Goal: Communication & Community: Answer question/provide support

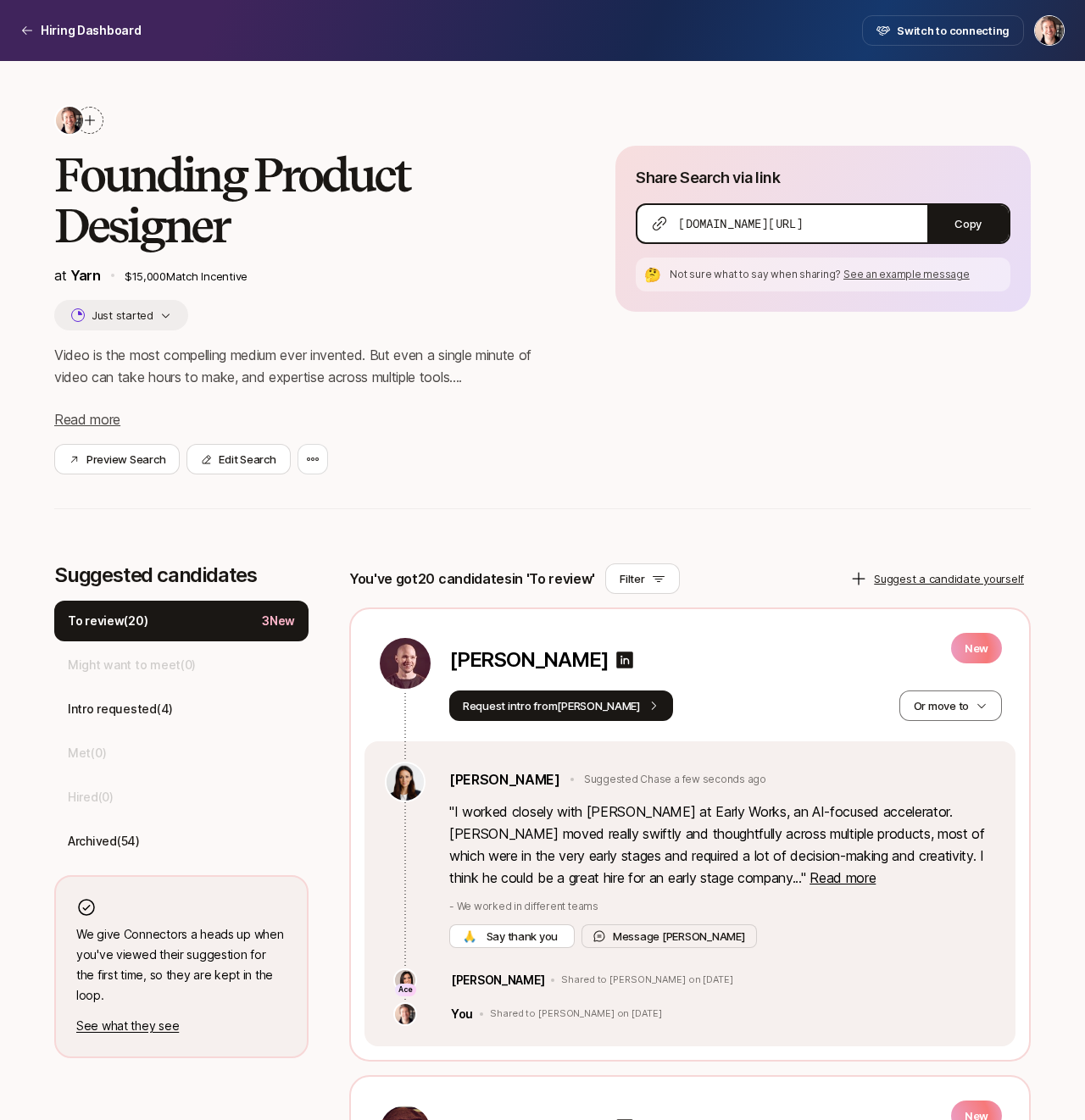
scroll to position [21, 0]
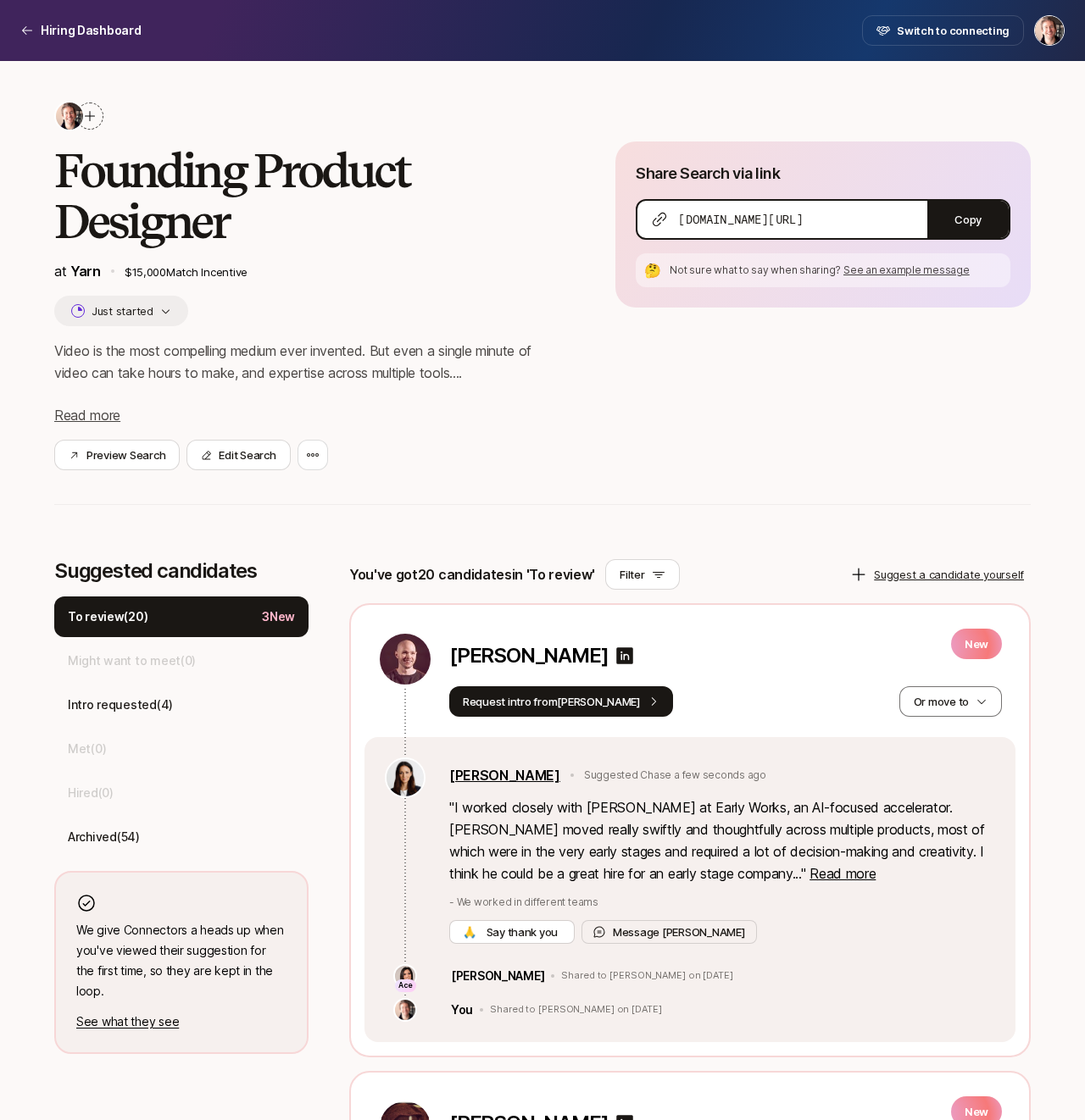
click at [479, 778] on link "[PERSON_NAME]" at bounding box center [505, 775] width 111 height 22
click at [809, 877] on span "Read more" at bounding box center [842, 872] width 66 height 17
click at [498, 659] on p "[PERSON_NAME]" at bounding box center [528, 656] width 159 height 23
click at [621, 930] on button "Message [PERSON_NAME]" at bounding box center [669, 932] width 175 height 23
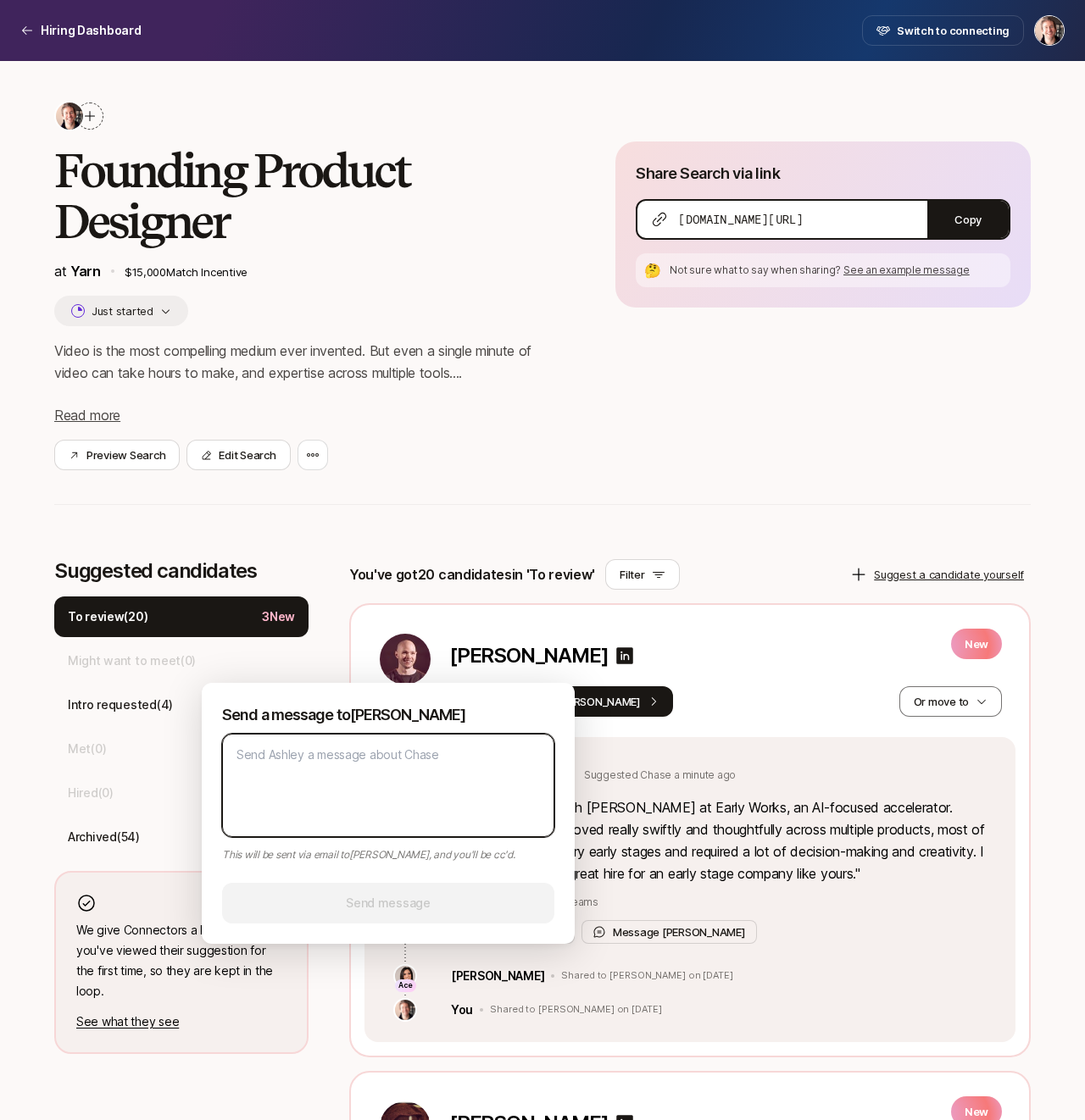
click at [396, 778] on textarea at bounding box center [388, 786] width 332 height 103
type textarea "A"
type textarea "x"
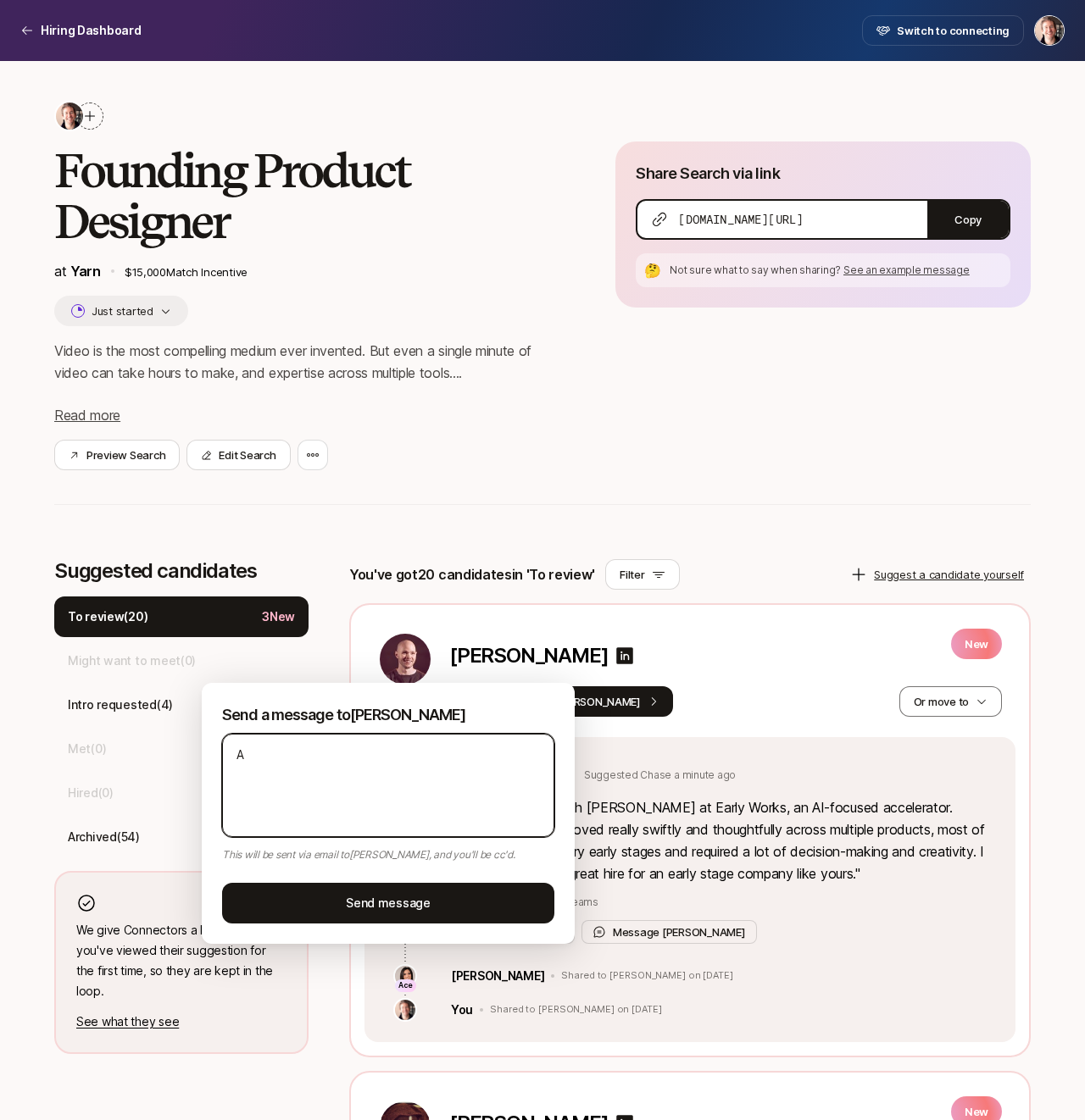
type textarea "Am"
type textarea "x"
type textarea "Ama"
type textarea "x"
type textarea "Amaz"
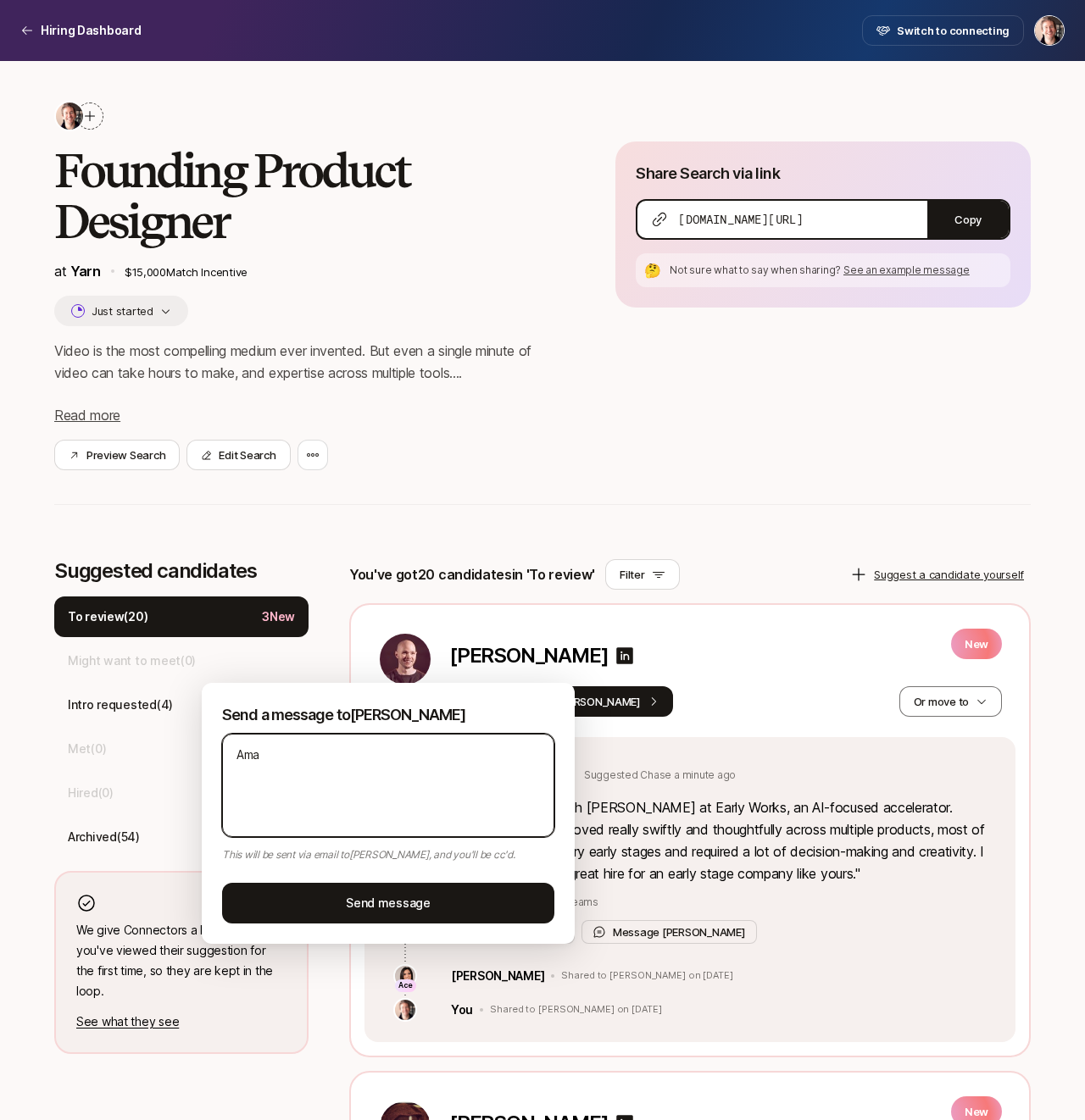
type textarea "x"
type textarea "Amazi"
type textarea "x"
type textarea "Amazin"
type textarea "x"
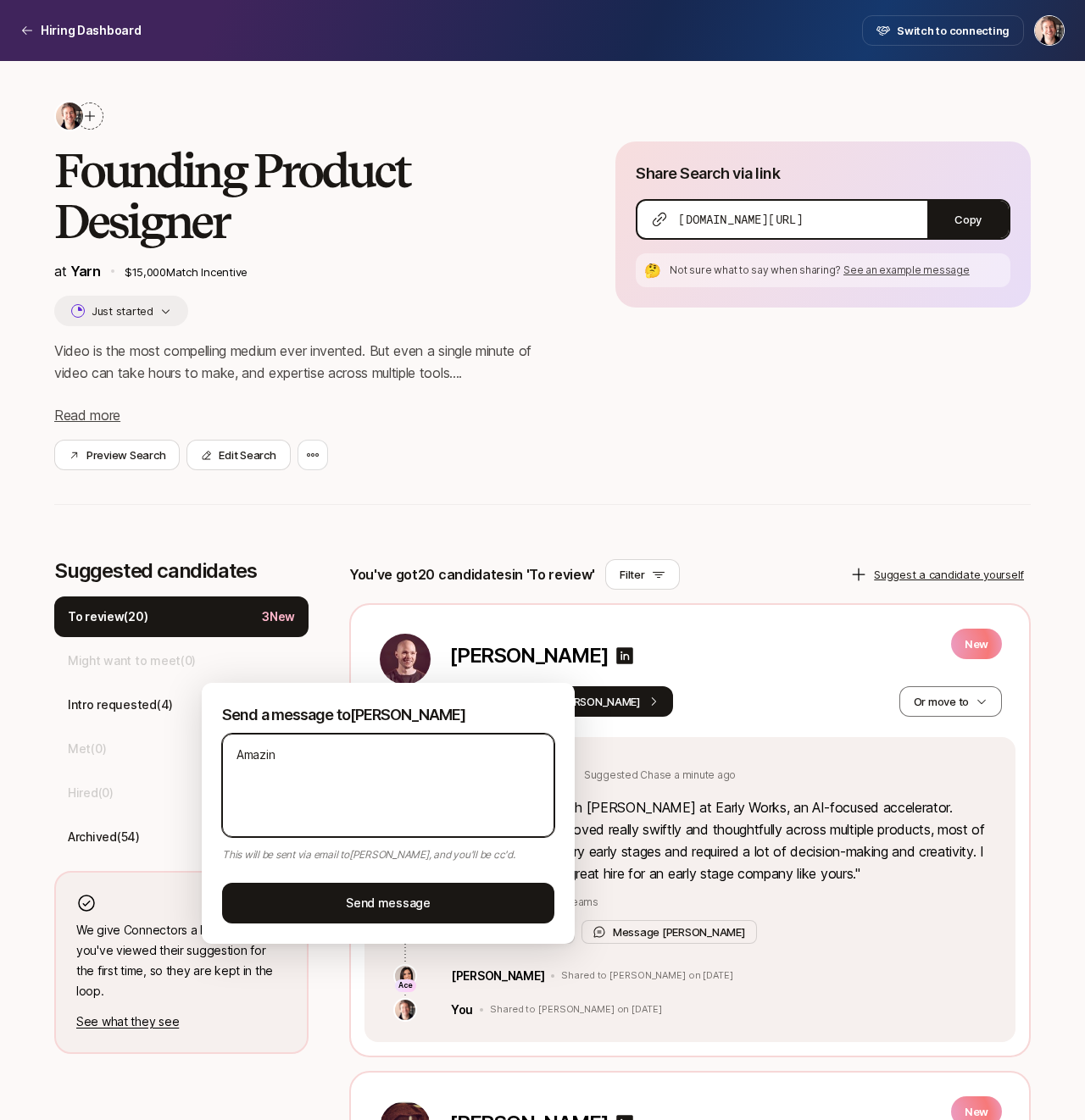
type textarea "Amazing"
type textarea "x"
type textarea "Amazing"
type textarea "x"
type textarea "Amazing"
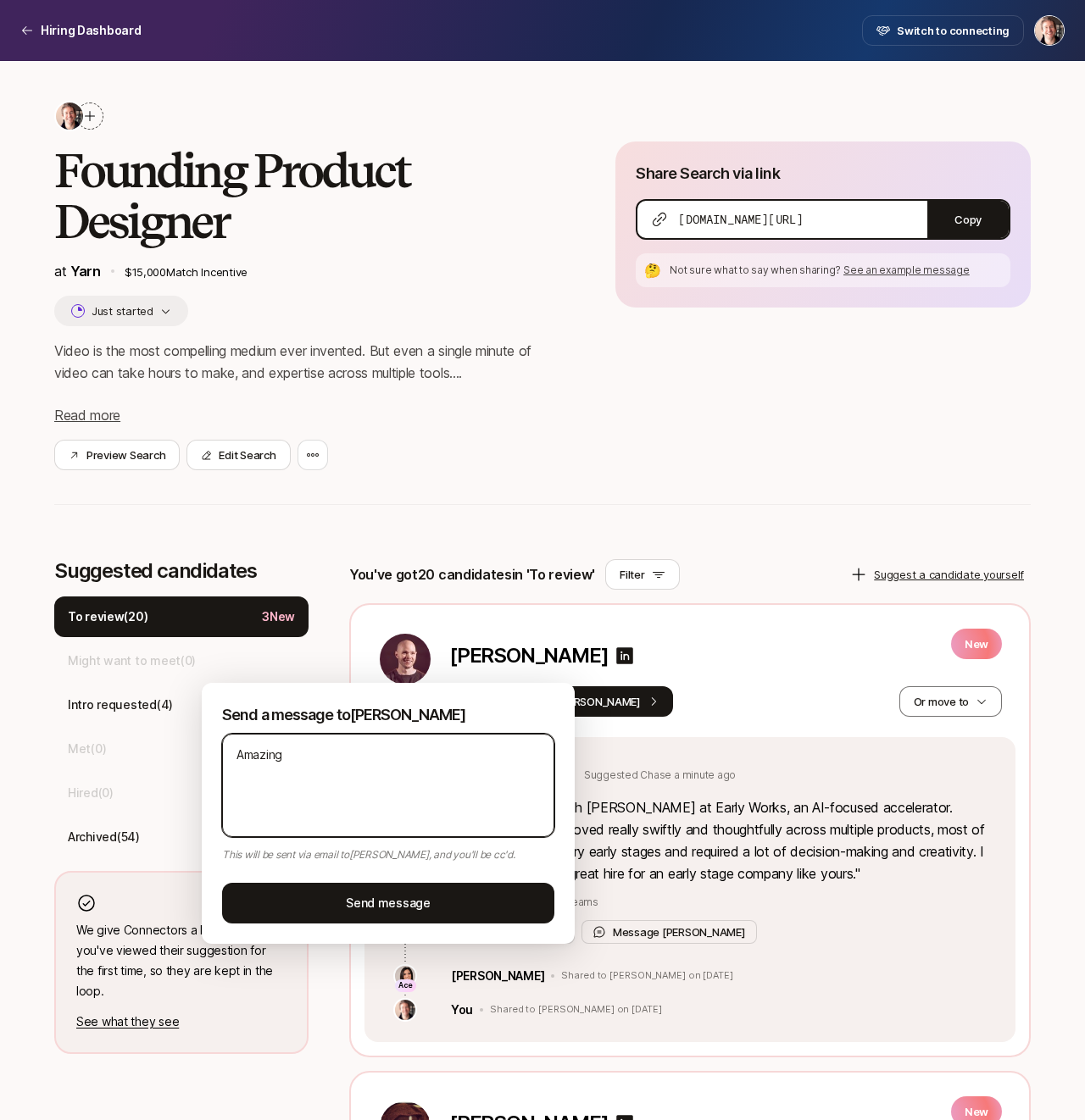
type textarea "x"
type textarea "Amazing!"
type textarea "x"
type textarea "Amazing!"
type textarea "x"
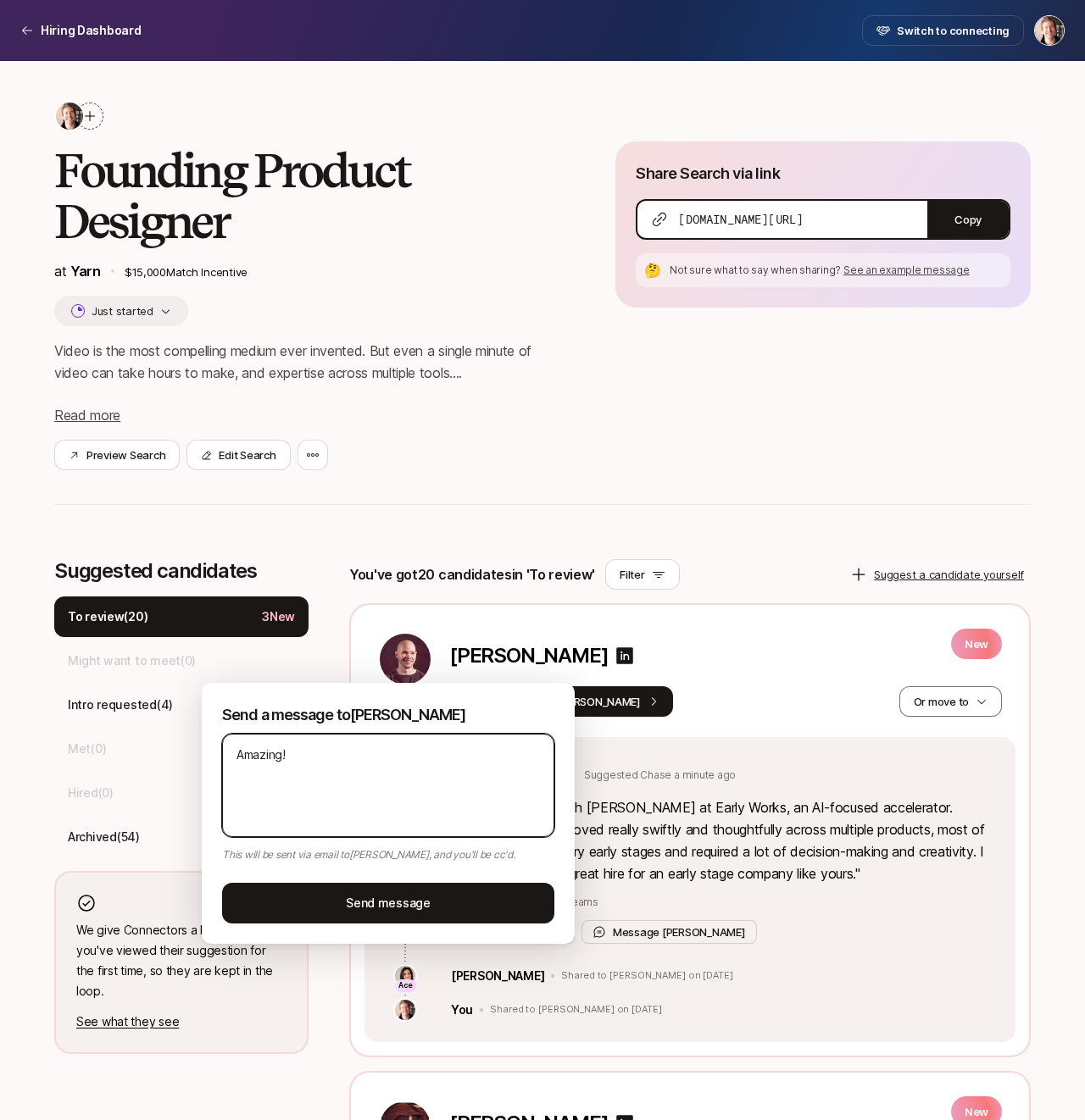
type textarea "Amazing! T"
type textarea "x"
type textarea "Amazing! Th"
type textarea "x"
type textarea "Amazing! The"
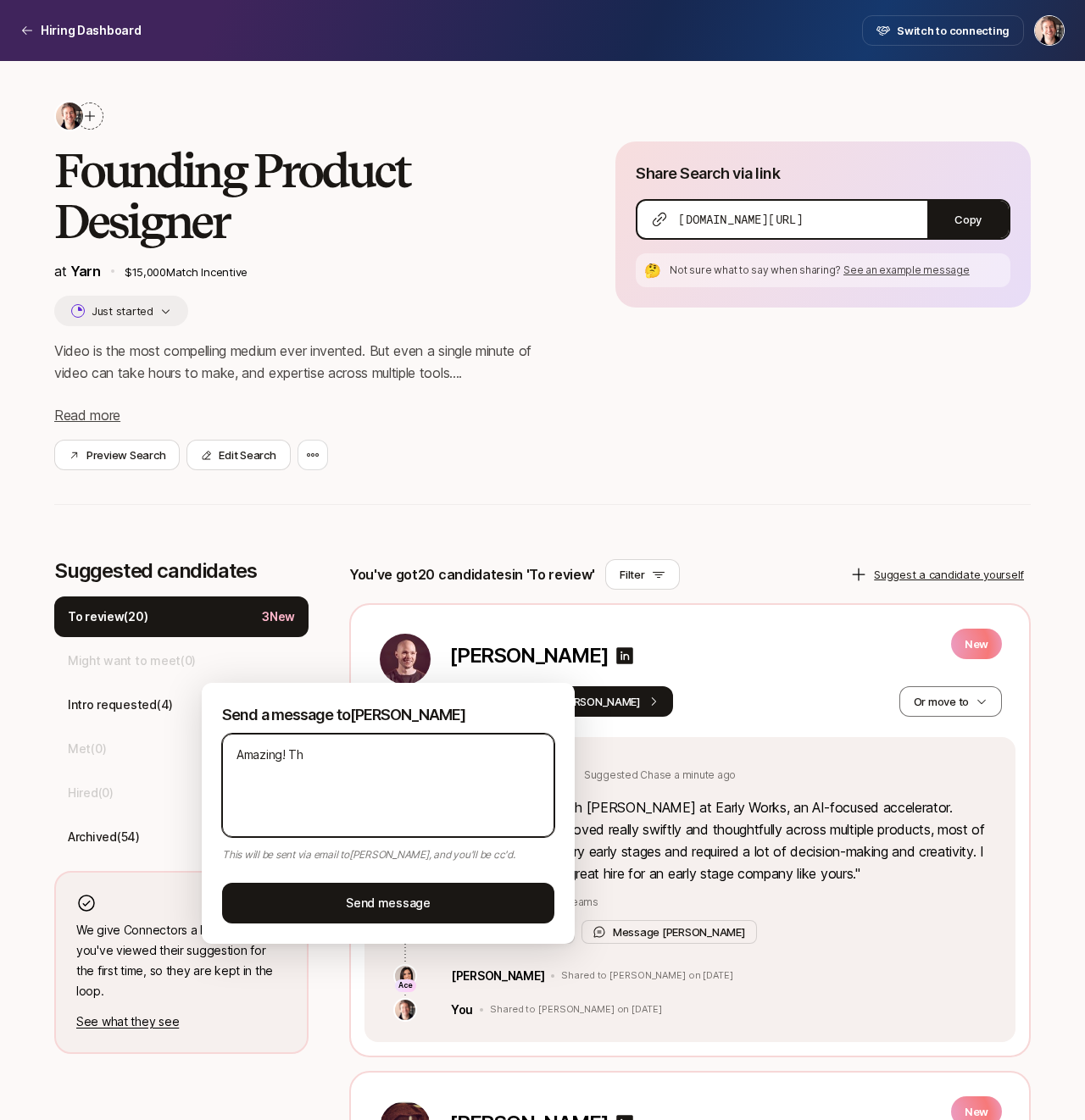
type textarea "x"
type textarea "Amazing! The"
type textarea "x"
type textarea "Amazing! The o"
type textarea "x"
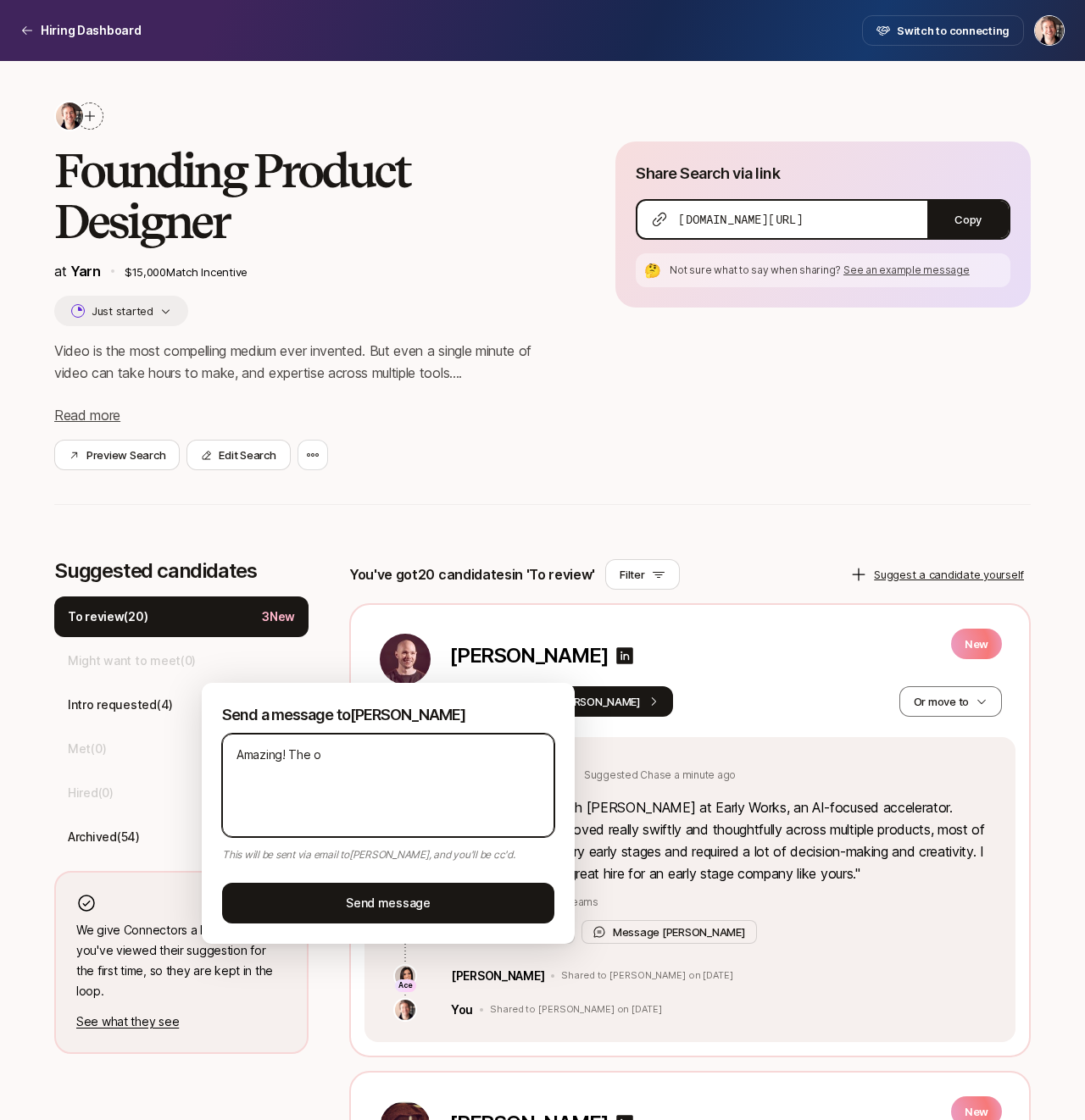
type textarea "Amazing! The on"
type textarea "x"
type textarea "Amazing! The one"
type textarea "x"
type textarea "Amazing! The one"
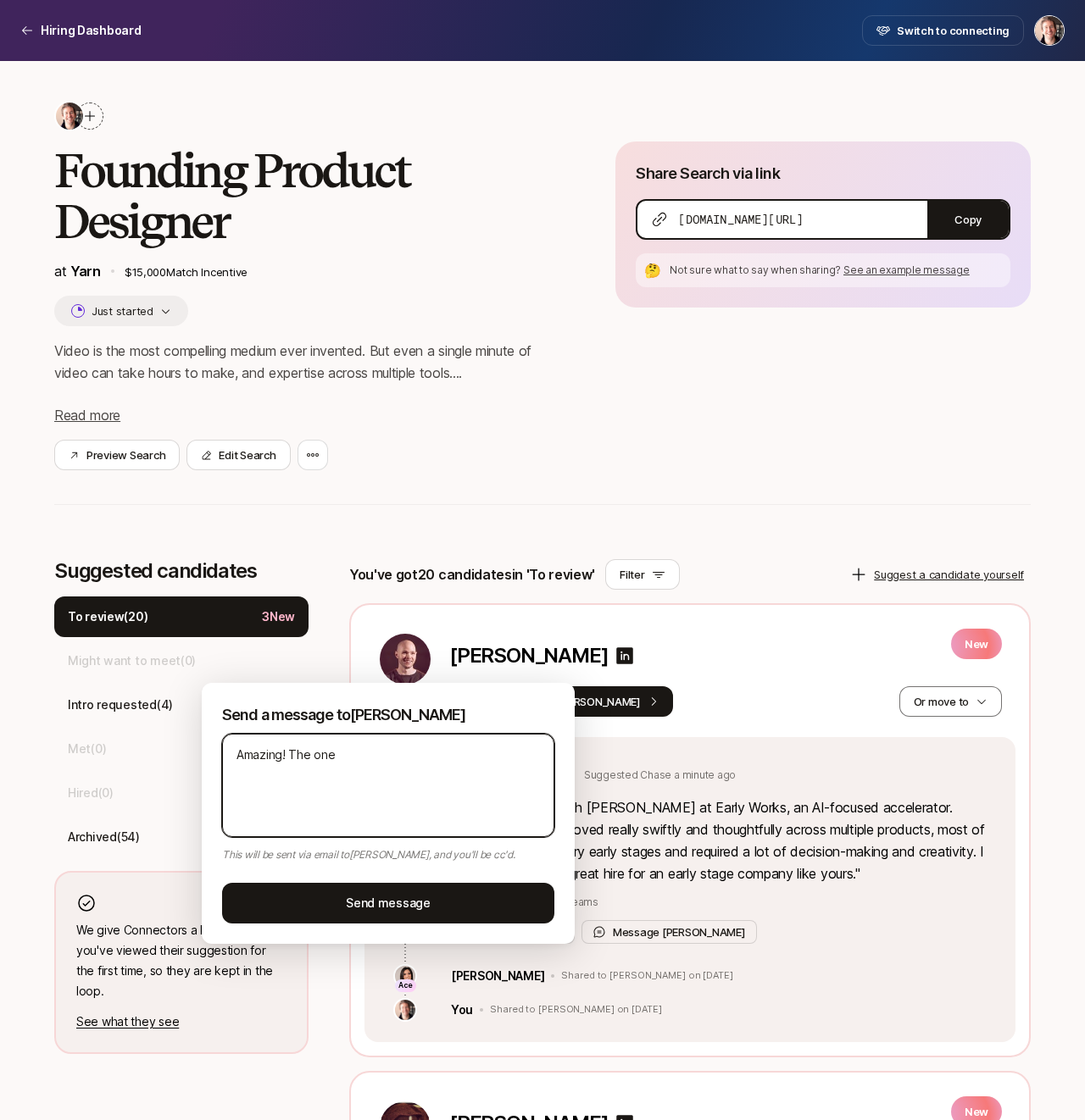
type textarea "x"
type textarea "Amazing! The one i"
type textarea "x"
type textarea "Amazing! The one is"
type textarea "x"
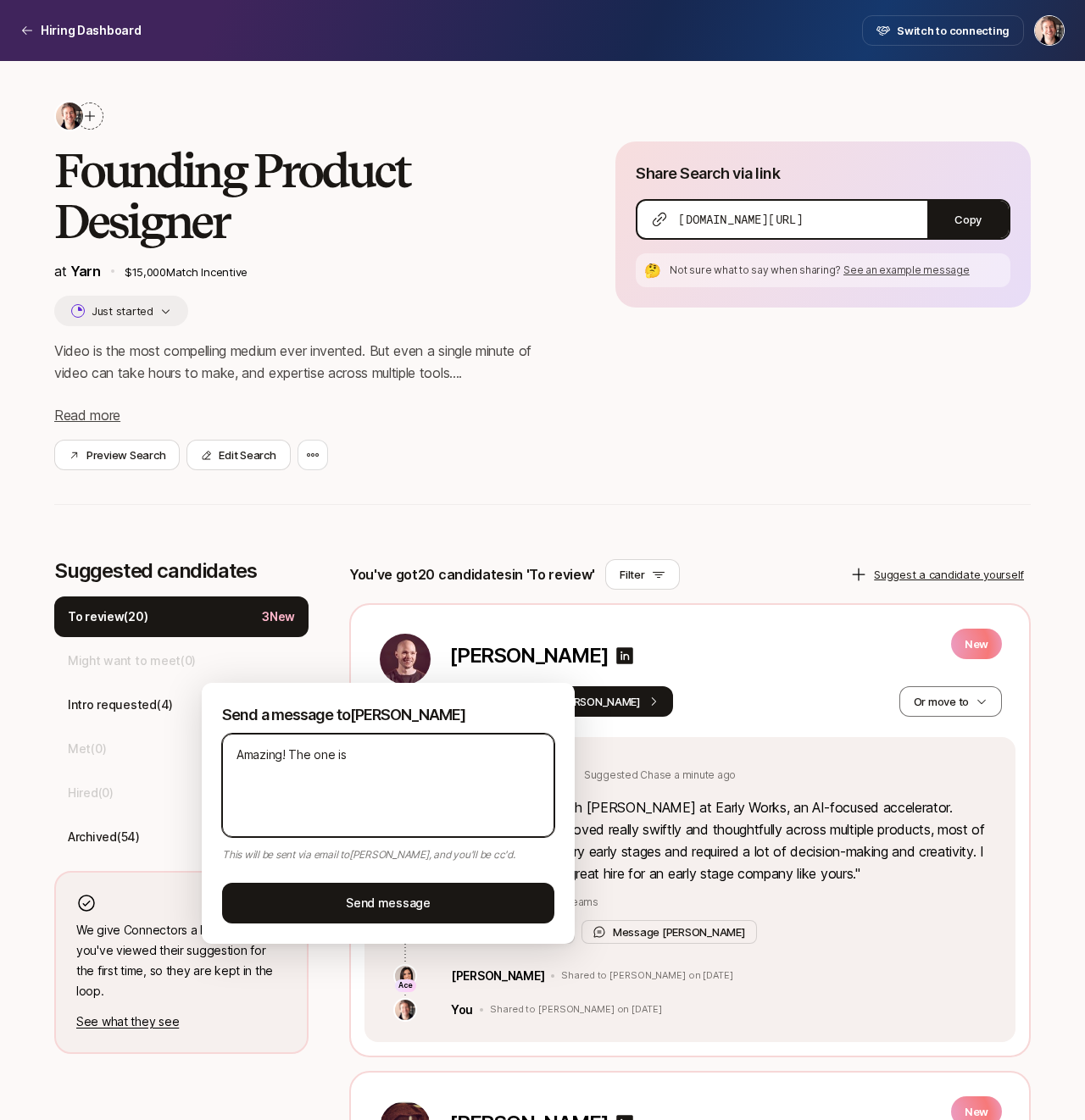
type textarea "Amazing! The one iss"
type textarea "x"
type textarea "Amazing! The one issu"
type textarea "x"
type textarea "Amazing! The one issue"
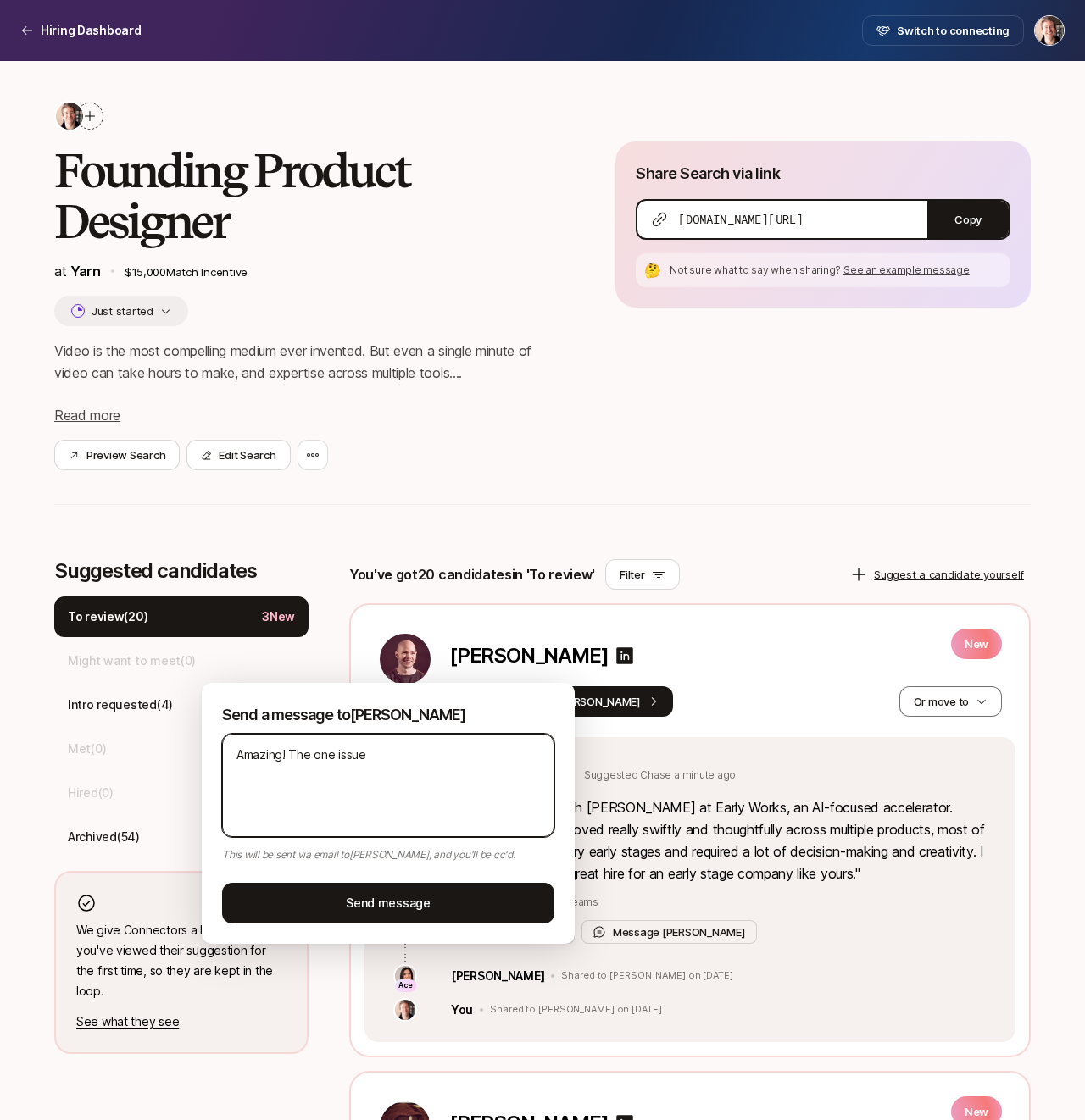
type textarea "x"
type textarea "Amazing! The one issue"
type textarea "x"
type textarea "Amazing! The one issue i"
type textarea "x"
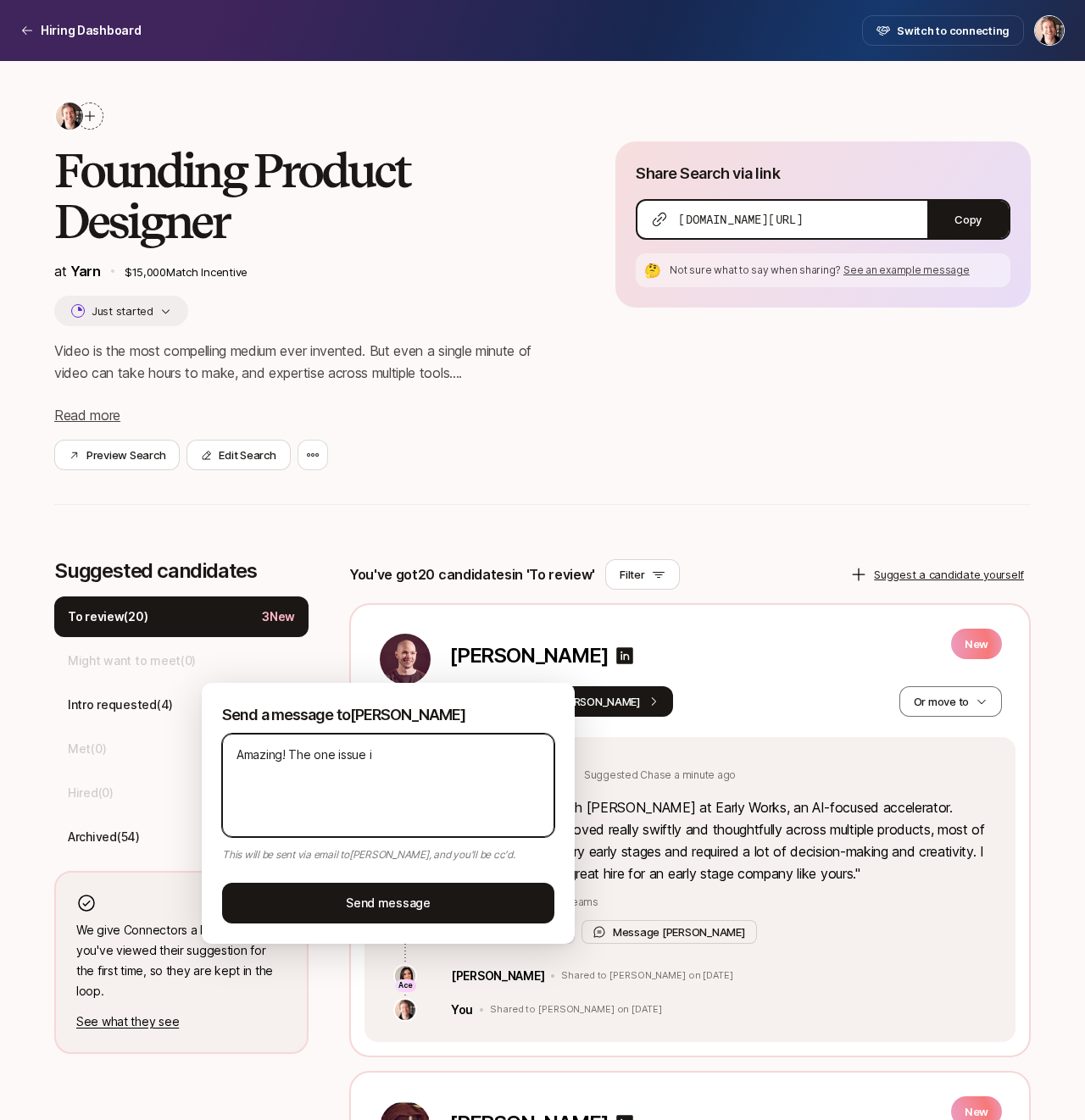
type textarea "Amazing! The one issue is"
type textarea "x"
type textarea "Amazing! The one issue is"
type textarea "x"
type textarea "Amazing! The one issue is t"
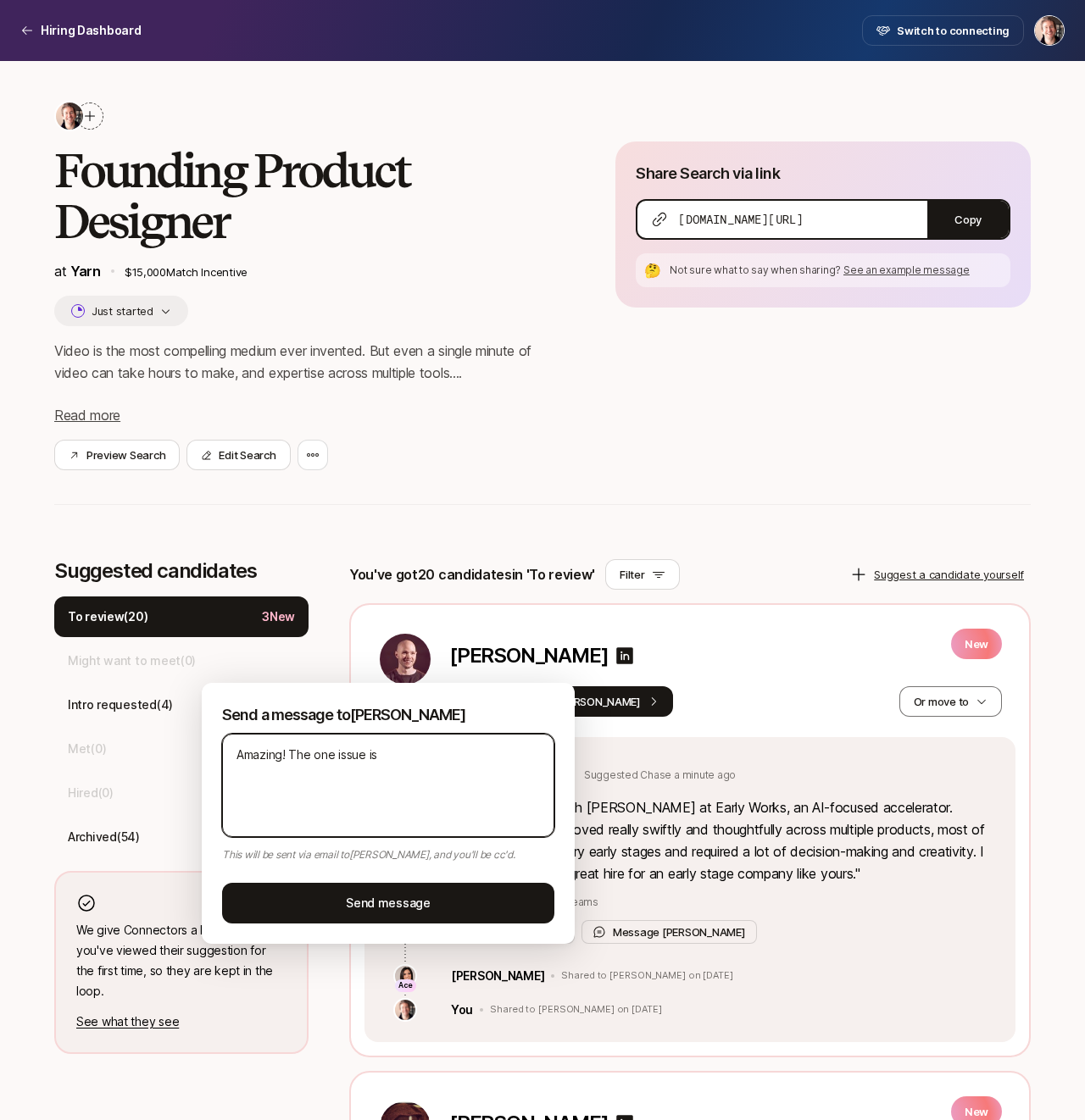
type textarea "x"
type textarea "Amazing! The one issue is th"
type textarea "x"
type textarea "Amazing! The one issue is tha"
type textarea "x"
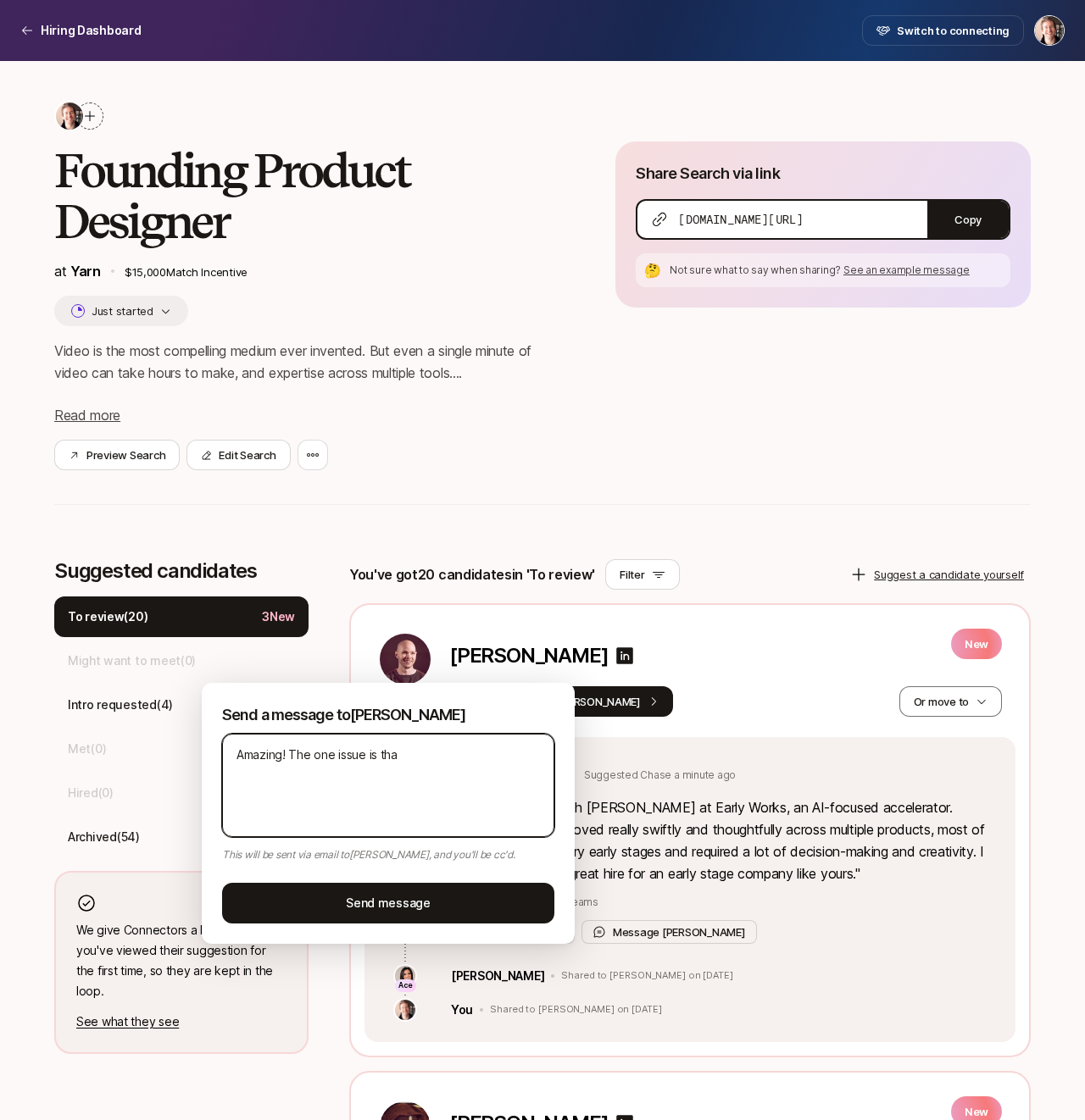
type textarea "Amazing! The one issue is that"
type textarea "x"
type textarea "Amazing! The one issue is that"
type textarea "x"
type textarea "Amazing! The one issue is that i"
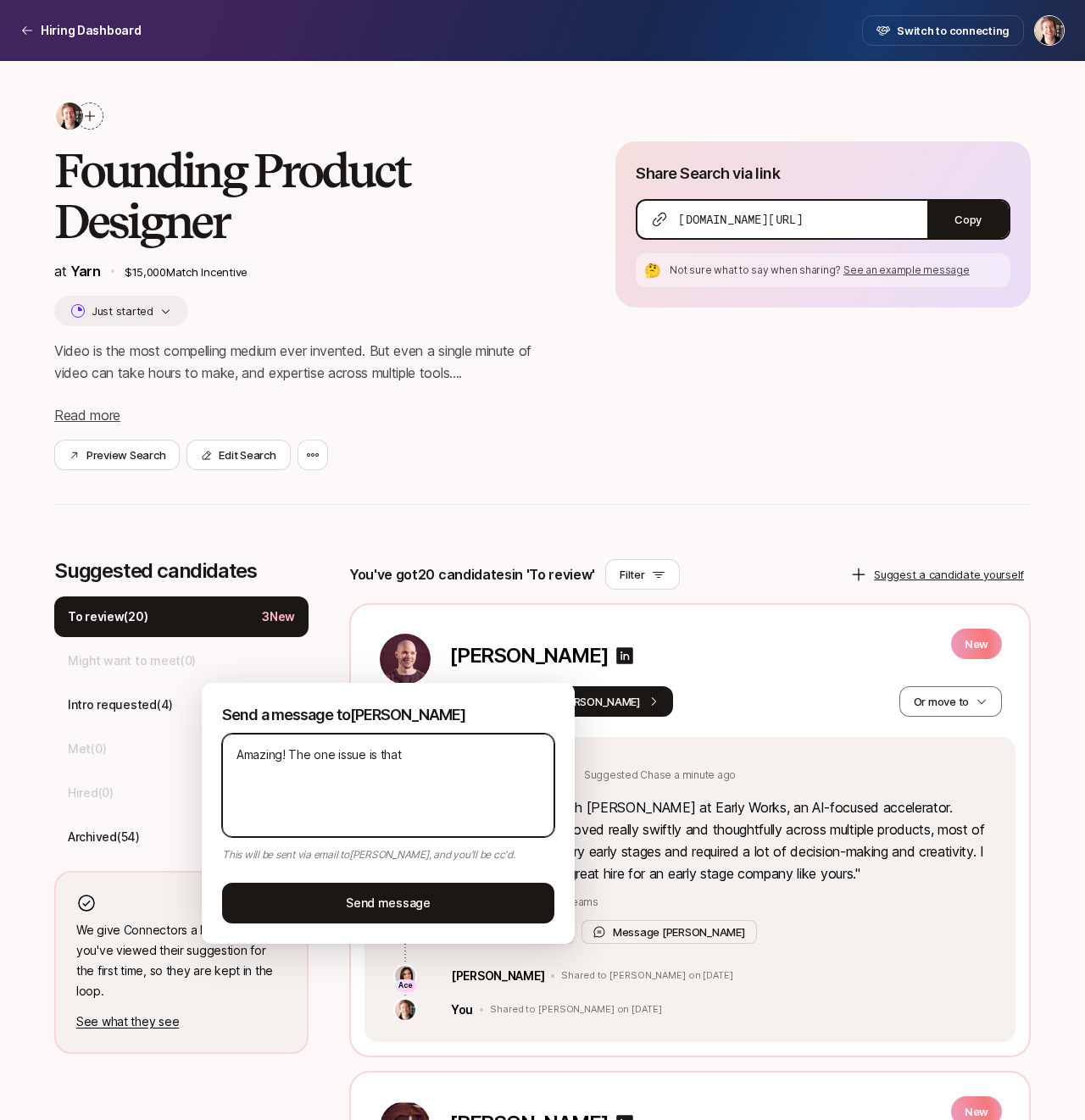
type textarea "x"
type textarea "Amazing! The one issue is that it"
type textarea "x"
type textarea "Amazing! The one issue is that it"
type textarea "x"
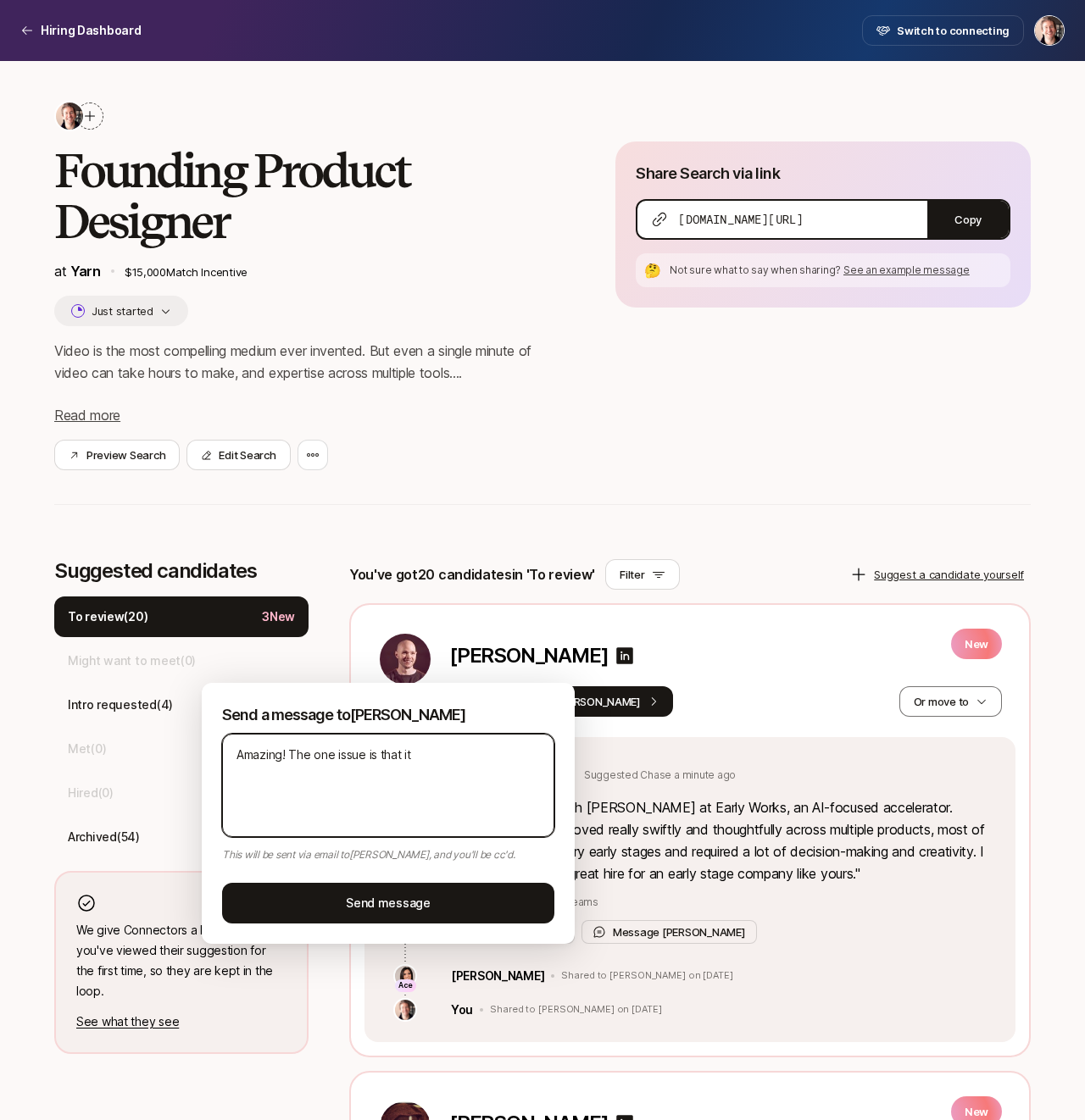
type textarea "Amazing! The one issue is that it l"
type textarea "x"
type textarea "Amazing! The one issue is that it lo"
type textarea "x"
type textarea "Amazing! The one issue is that it loo"
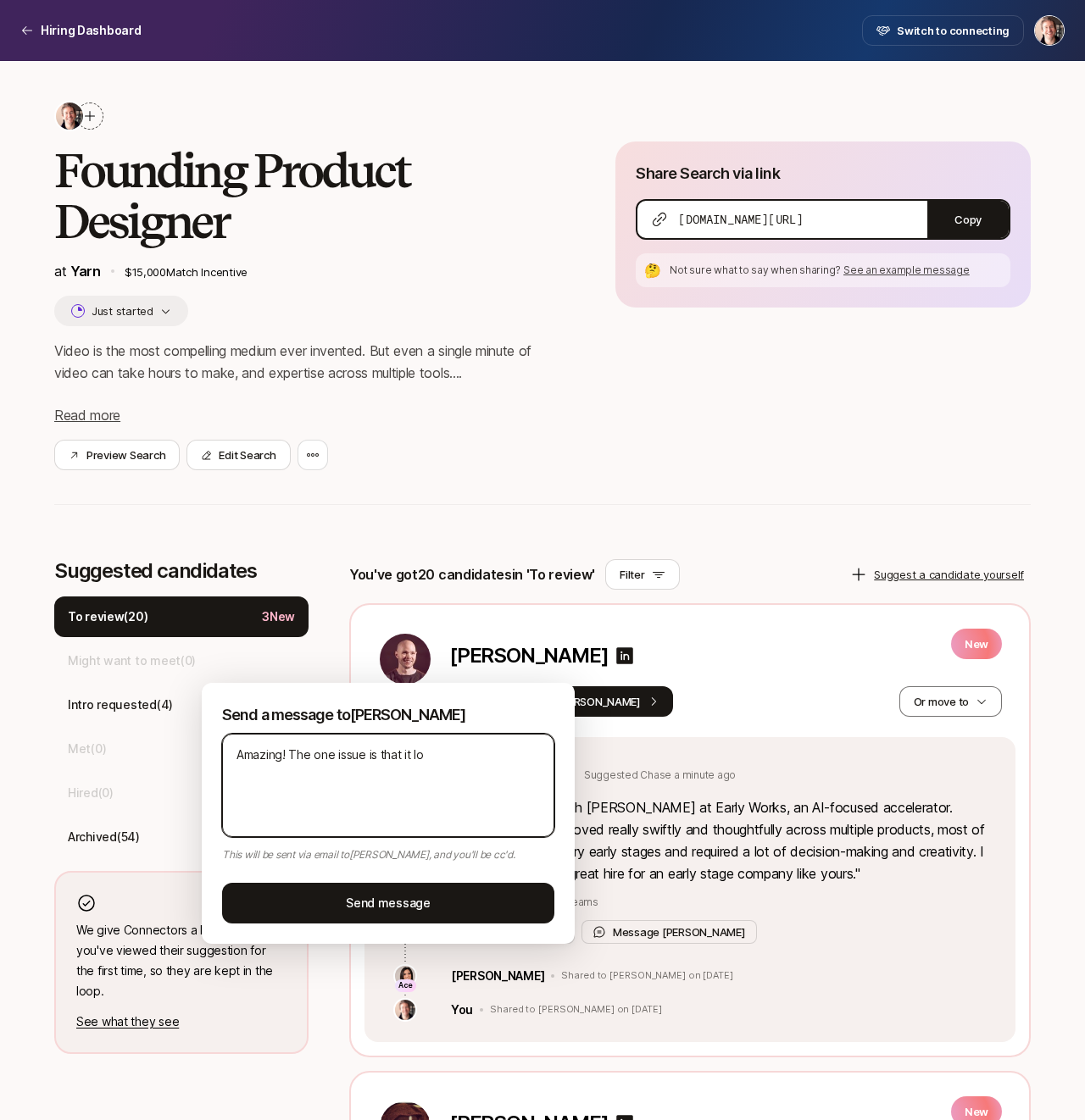
type textarea "x"
type textarea "Amazing! The one issue is that it look"
type textarea "x"
type textarea "Amazing! The one issue is that it looks"
type textarea "x"
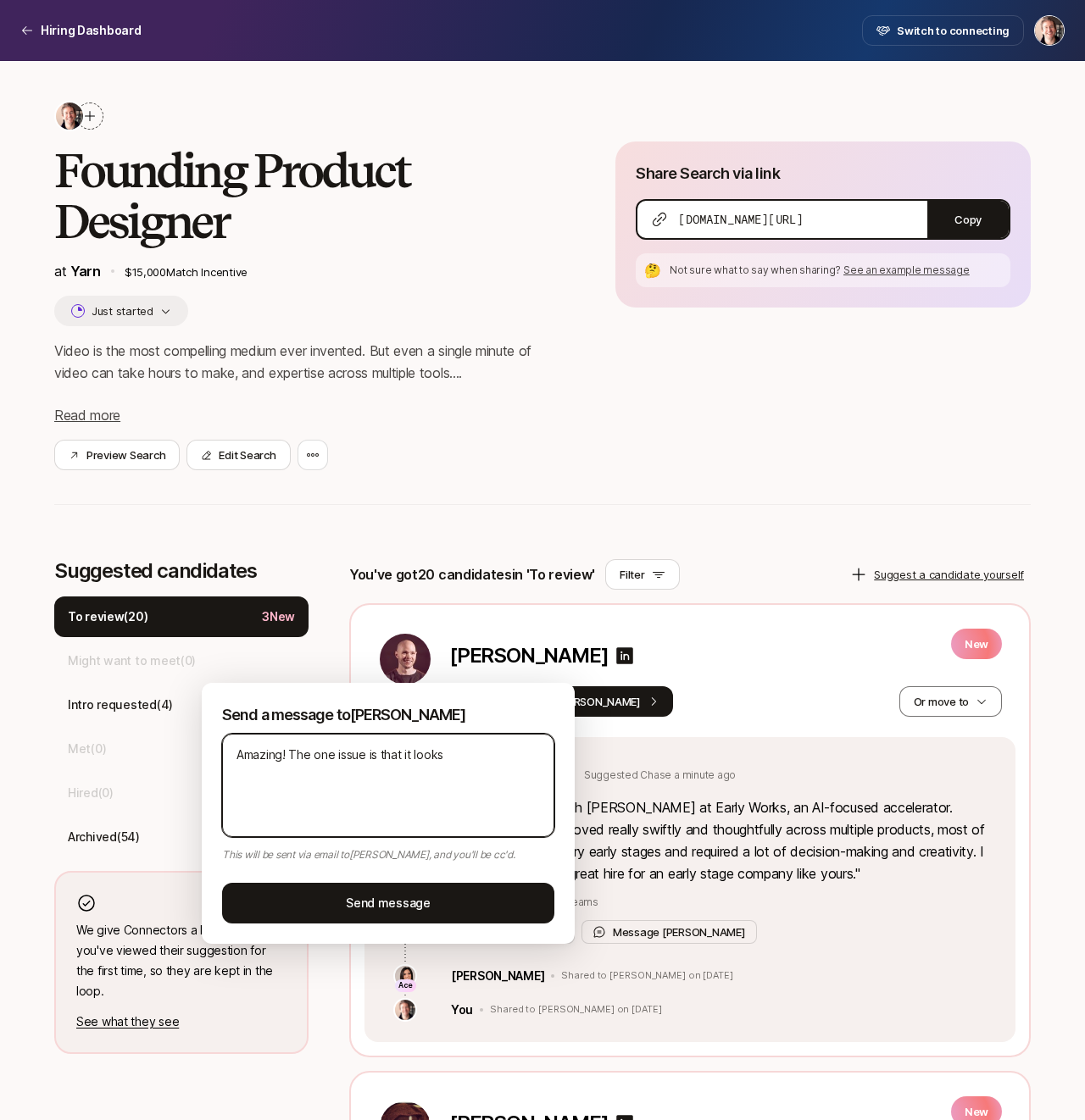
type textarea "Amazing! The one issue is that it looks"
type textarea "x"
type textarea "Amazing! The one issue is that it looks l"
type textarea "x"
type textarea "Amazing! The one issue is that it looks li"
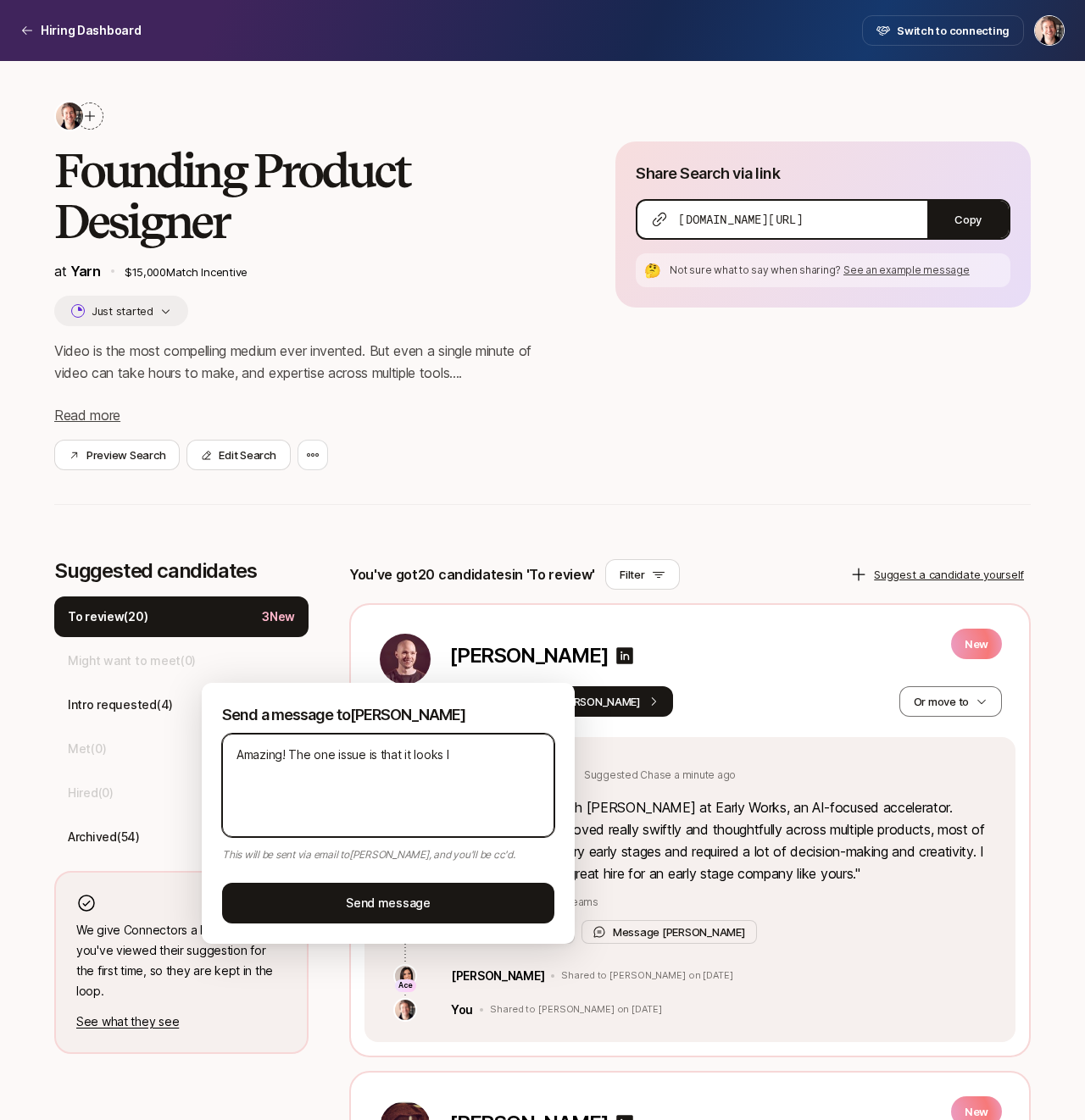
type textarea "x"
type textarea "Amazing! The one issue is that it looks lik"
type textarea "x"
type textarea "Amazing! The one issue is that it looks like"
type textarea "x"
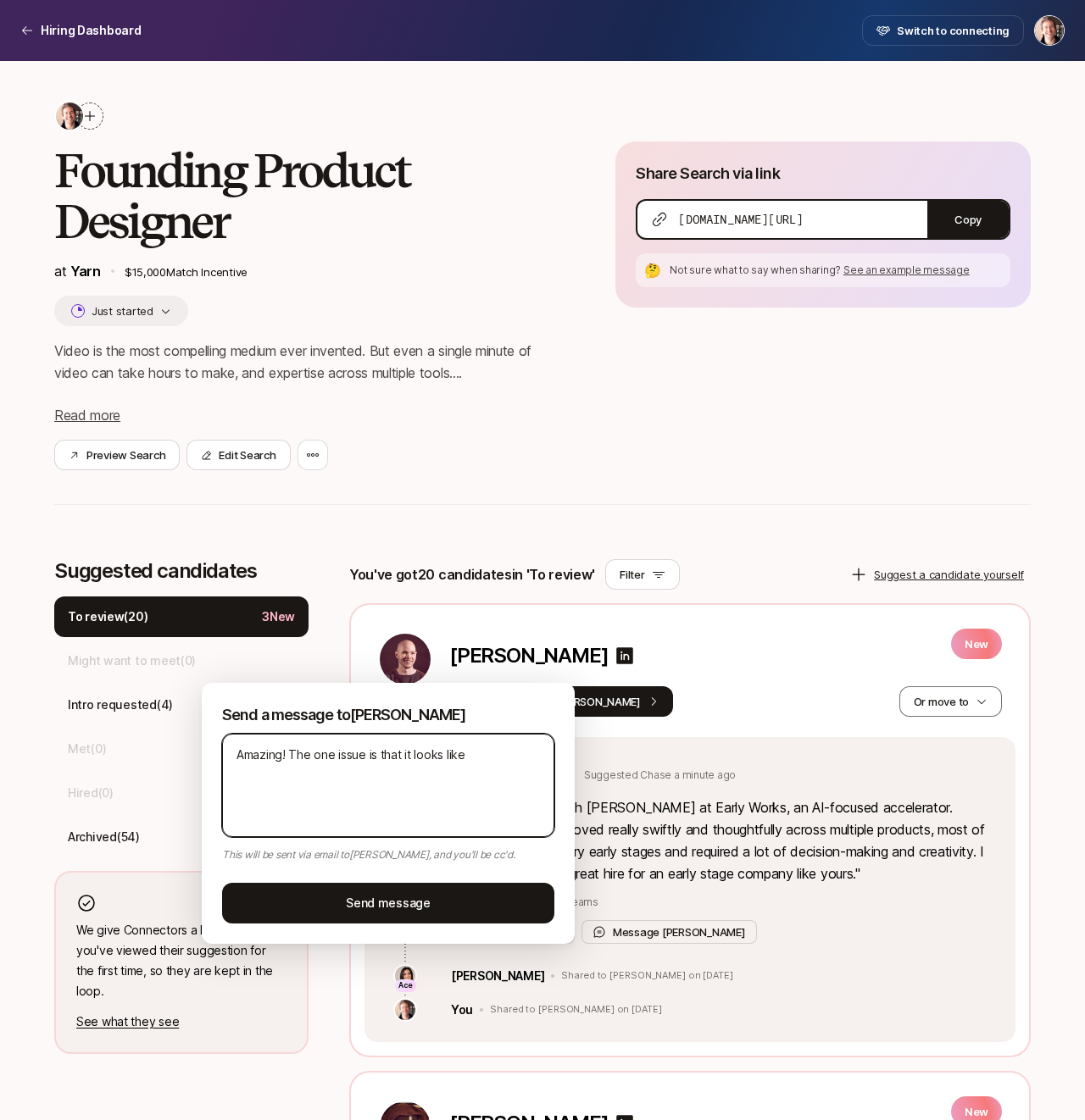
type textarea "Amazing! The one issue is that it looks like"
type textarea "x"
type textarea "Amazing! The one issue is that it looks like h"
type textarea "x"
type textarea "Amazing! The one issue is that it looks like he"
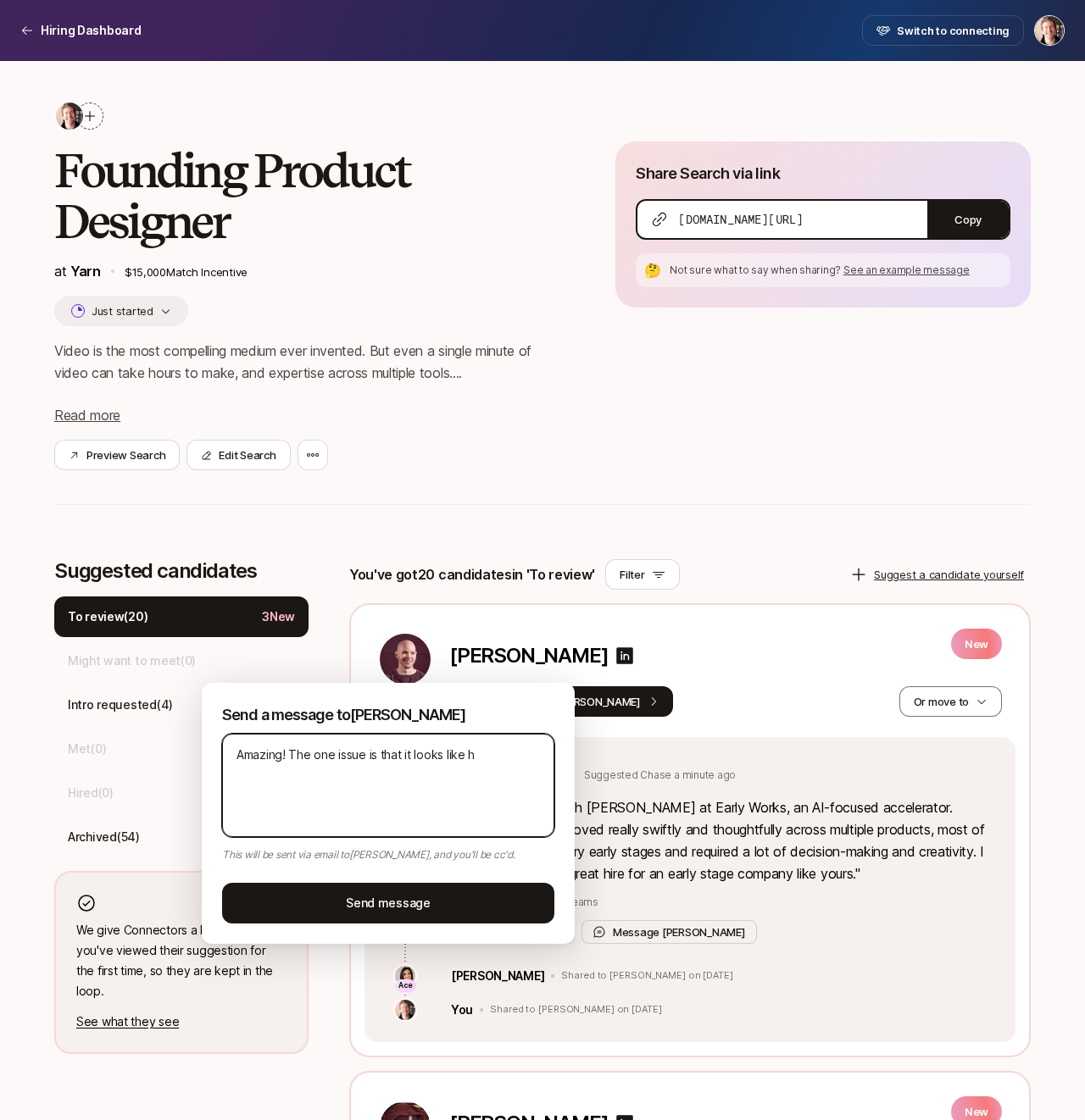
type textarea "x"
type textarea "Amazing! The one issue is that it looks like he'"
type textarea "x"
type textarea "Amazing! The one issue is that it looks like he's"
type textarea "x"
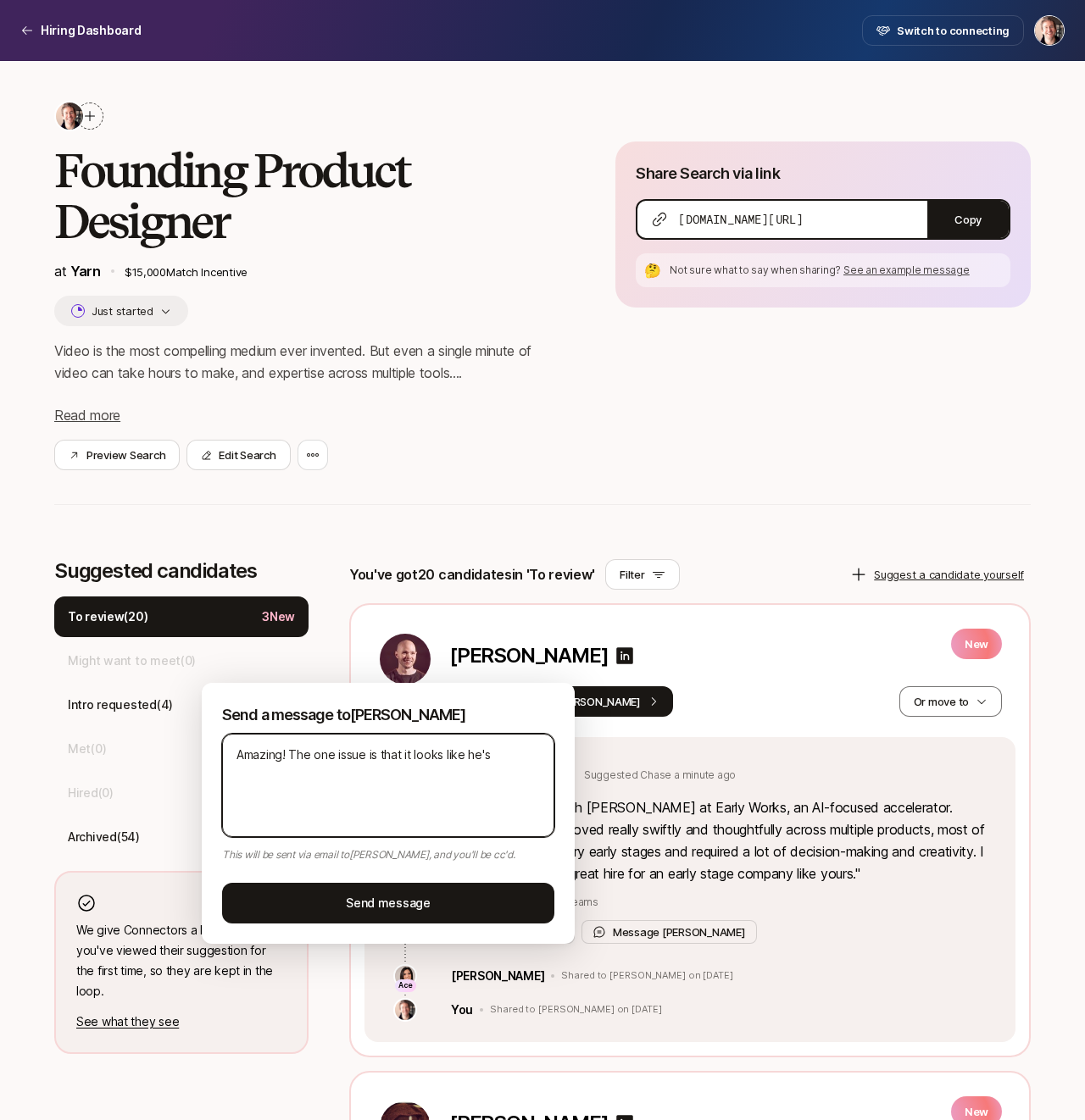
type textarea "Amazing! The one issue is that it looks like he's"
type textarea "x"
type textarea "Amazing! The one issue is that it looks like he's b"
type textarea "x"
type textarea "Amazing! The one issue is that it looks like he's ba"
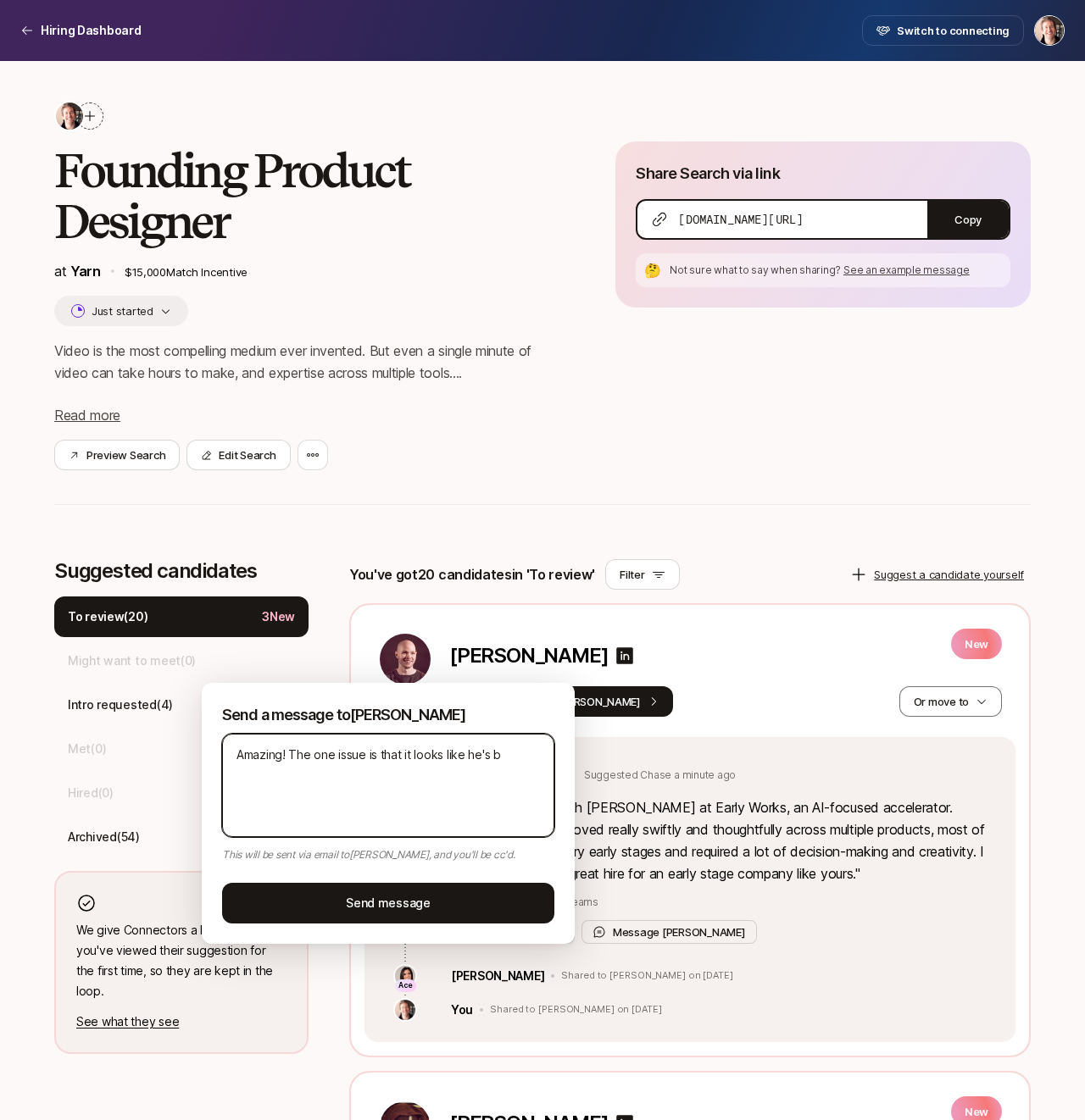
type textarea "x"
type textarea "Amazing! The one issue is that it looks like he's bas"
type textarea "x"
type textarea "Amazing! The one issue is that it looks like he's base"
type textarea "x"
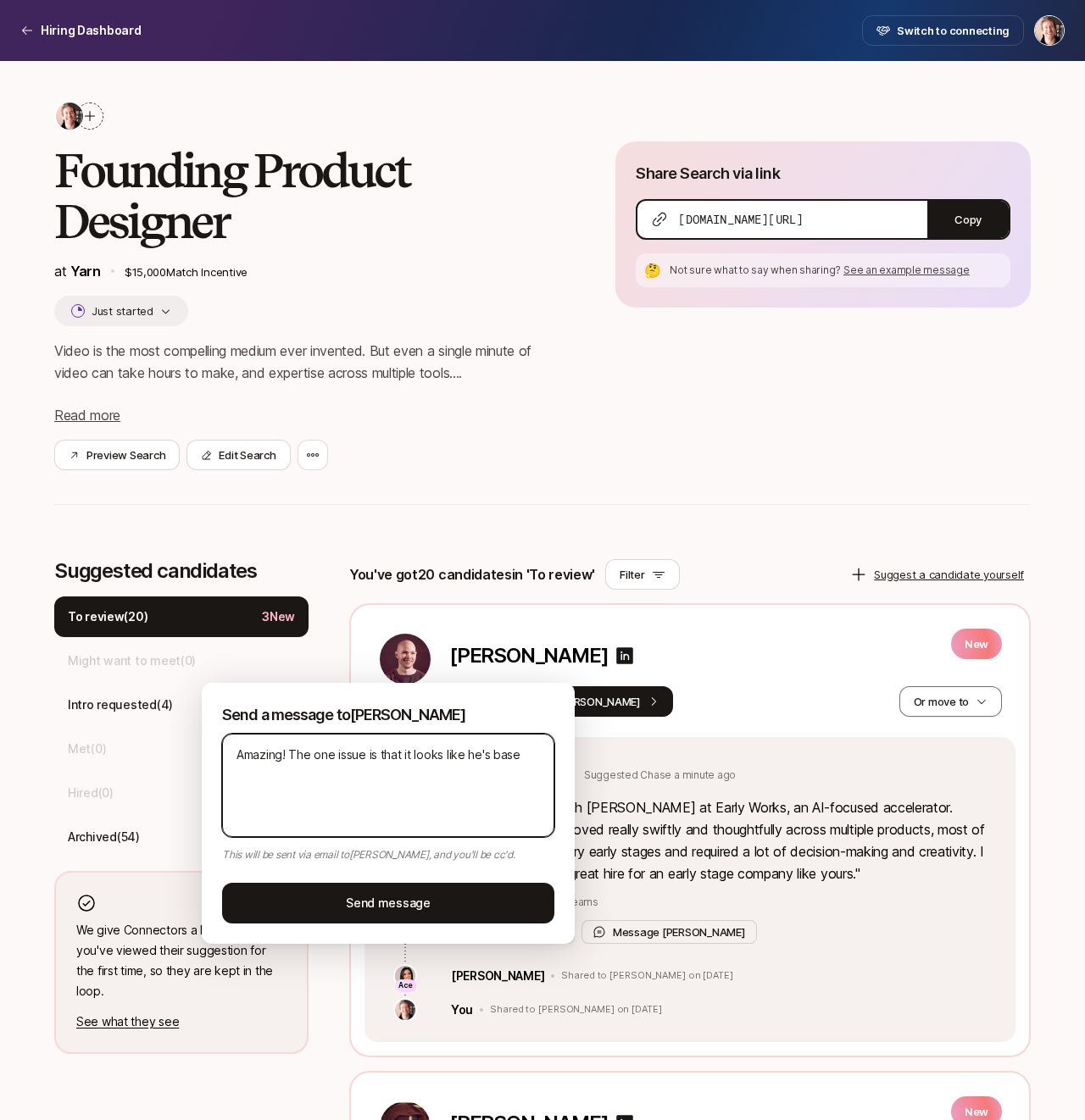
type textarea "Amazing! The one issue is that it looks like he's based"
type textarea "x"
type textarea "Amazing! The one issue is that it looks like he's based"
type textarea "x"
type textarea "Amazing! The one issue is that it looks like he's based i"
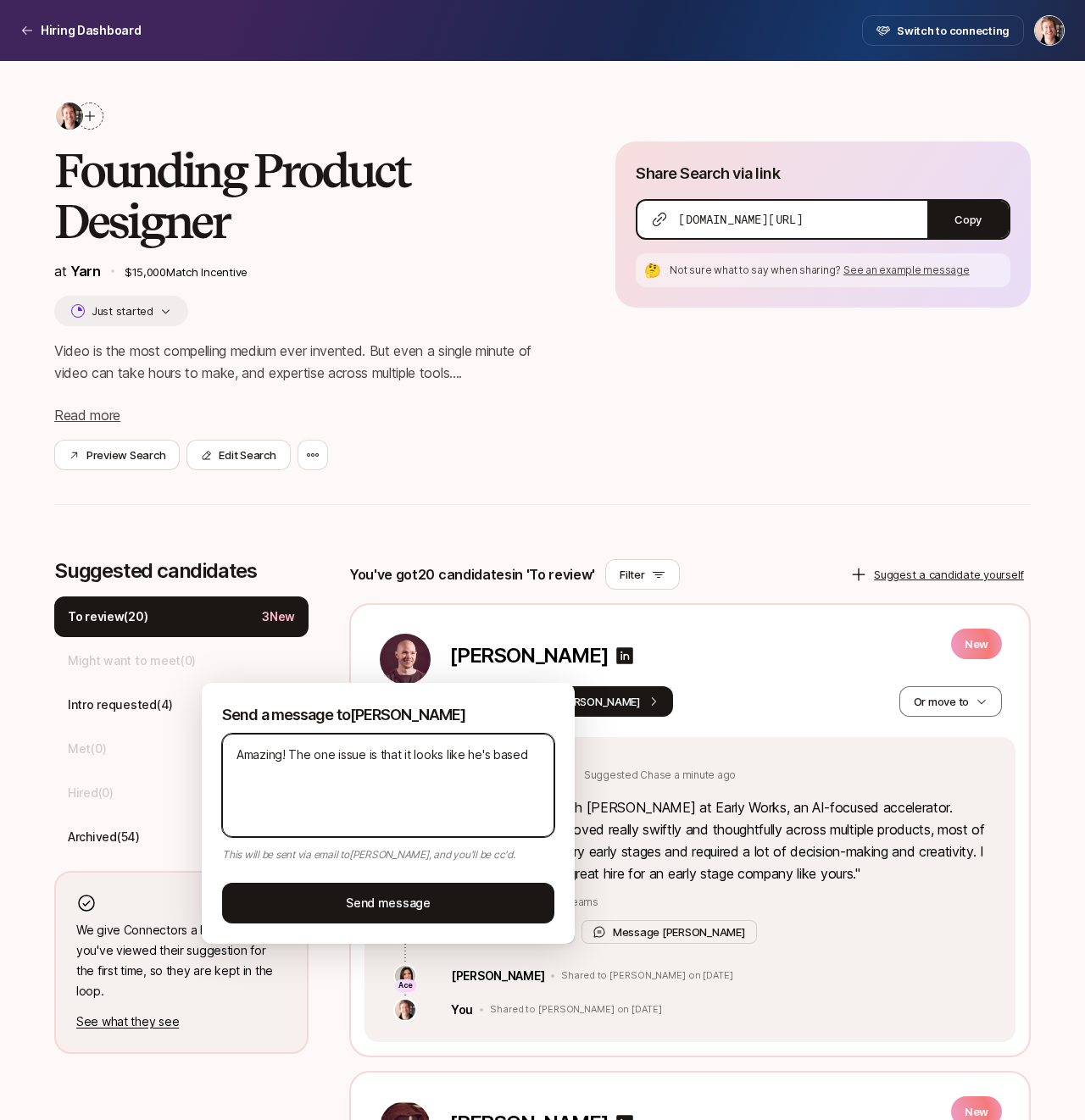
type textarea "x"
type textarea "Amazing! The one issue is that it looks like he's based in"
type textarea "x"
type textarea "Amazing! The one issue is that it looks like he's based in"
type textarea "x"
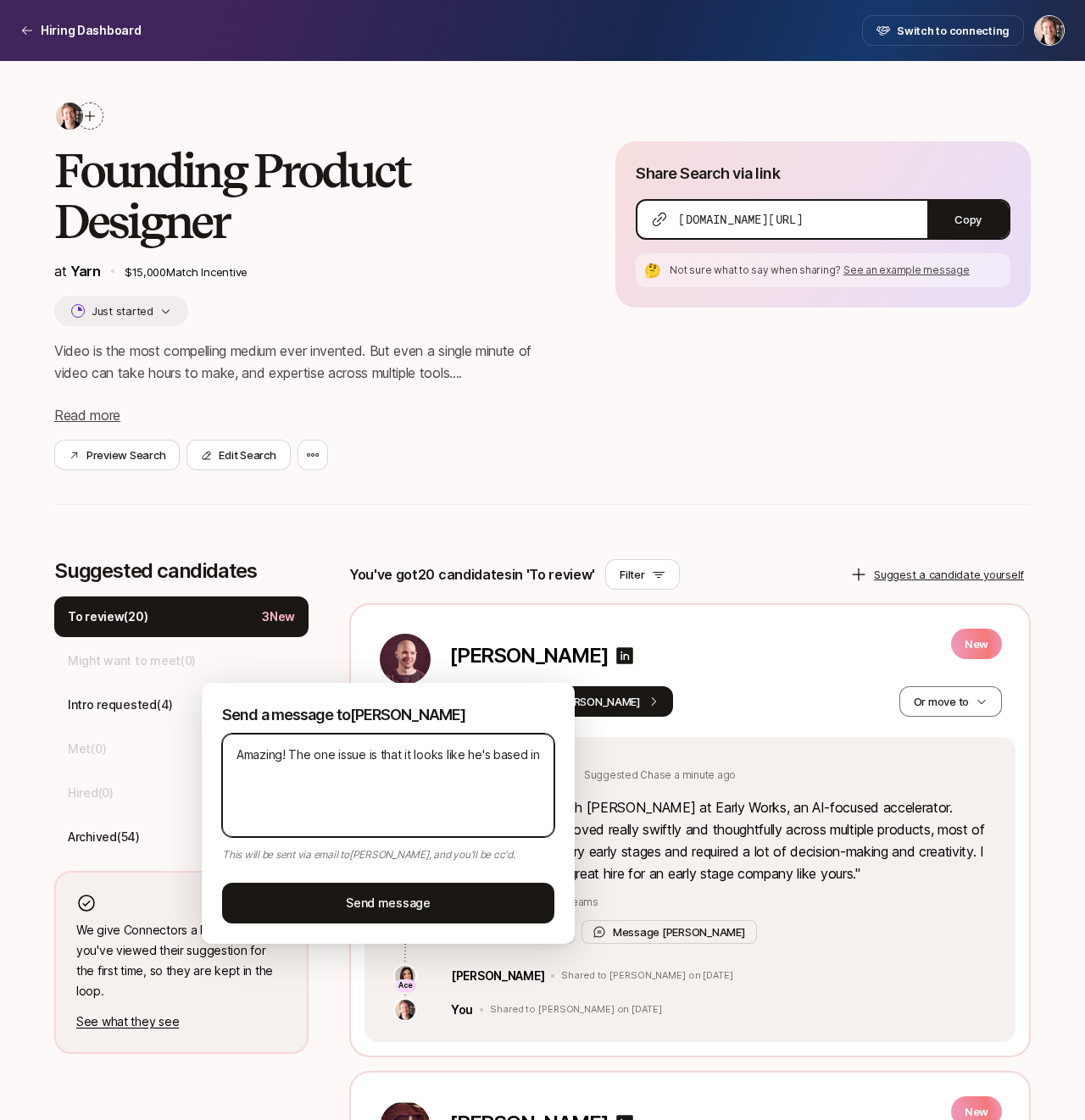
type textarea "Amazing! The one issue is that it looks like he's based in A"
type textarea "x"
type textarea "Amazing! The one issue is that it looks like he's based in At"
type textarea "x"
type textarea "Amazing! The one issue is that it looks like he's based in Atl"
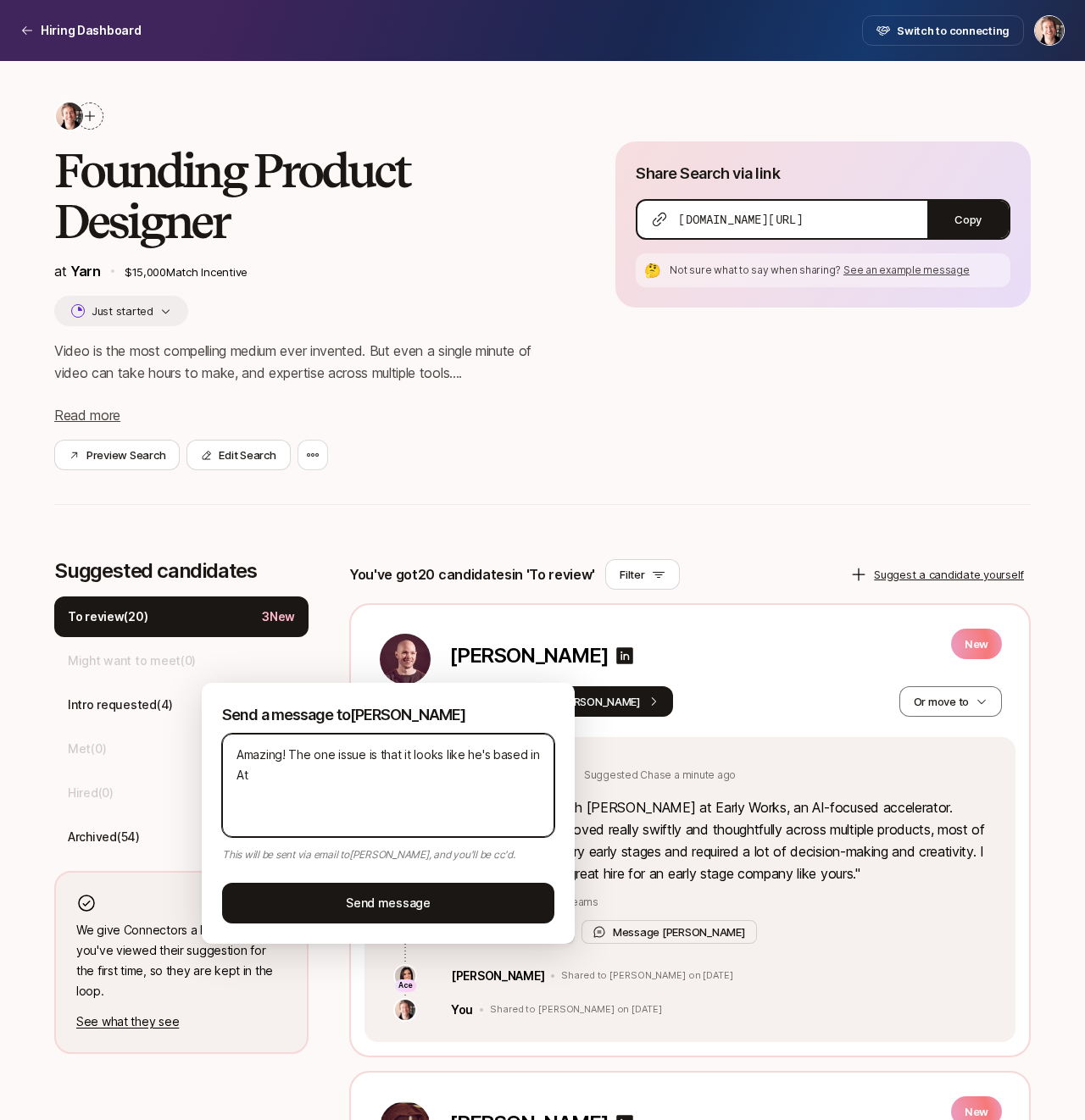
type textarea "x"
type textarea "Amazing! The one issue is that it looks like he's based in [GEOGRAPHIC_DATA]"
type textarea "x"
type textarea "Amazing! The one issue is that it looks like he's based in [GEOGRAPHIC_DATA]"
type textarea "x"
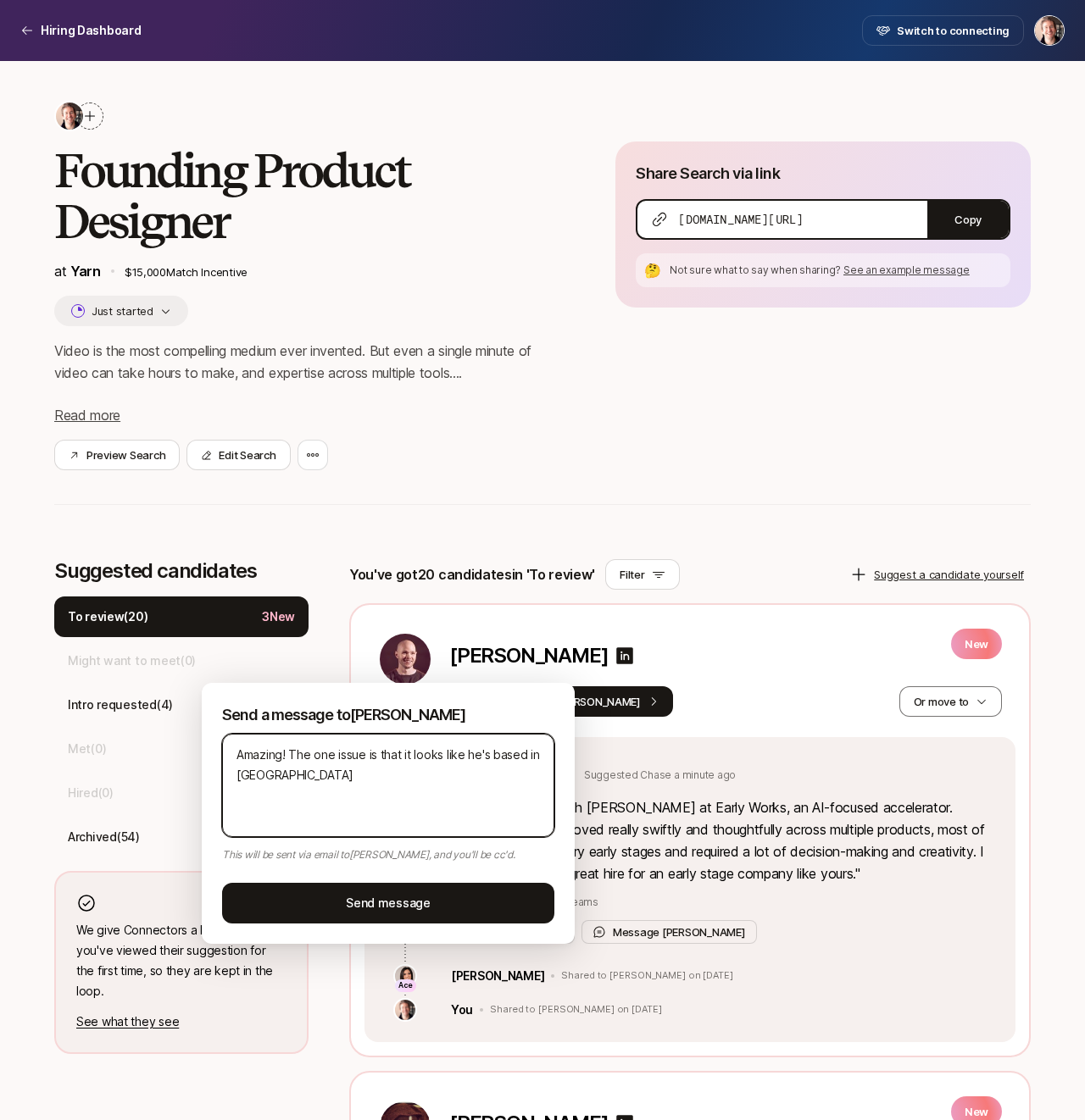
type textarea "Amazing! The one issue is that it looks like he's based in [GEOGRAPHIC_DATA]"
type textarea "x"
type textarea "Amazing! The one issue is that it looks like he's based in [GEOGRAPHIC_DATA]"
type textarea "x"
type textarea "Amazing! The one issue is that it looks like he's based in [GEOGRAPHIC_DATA]?"
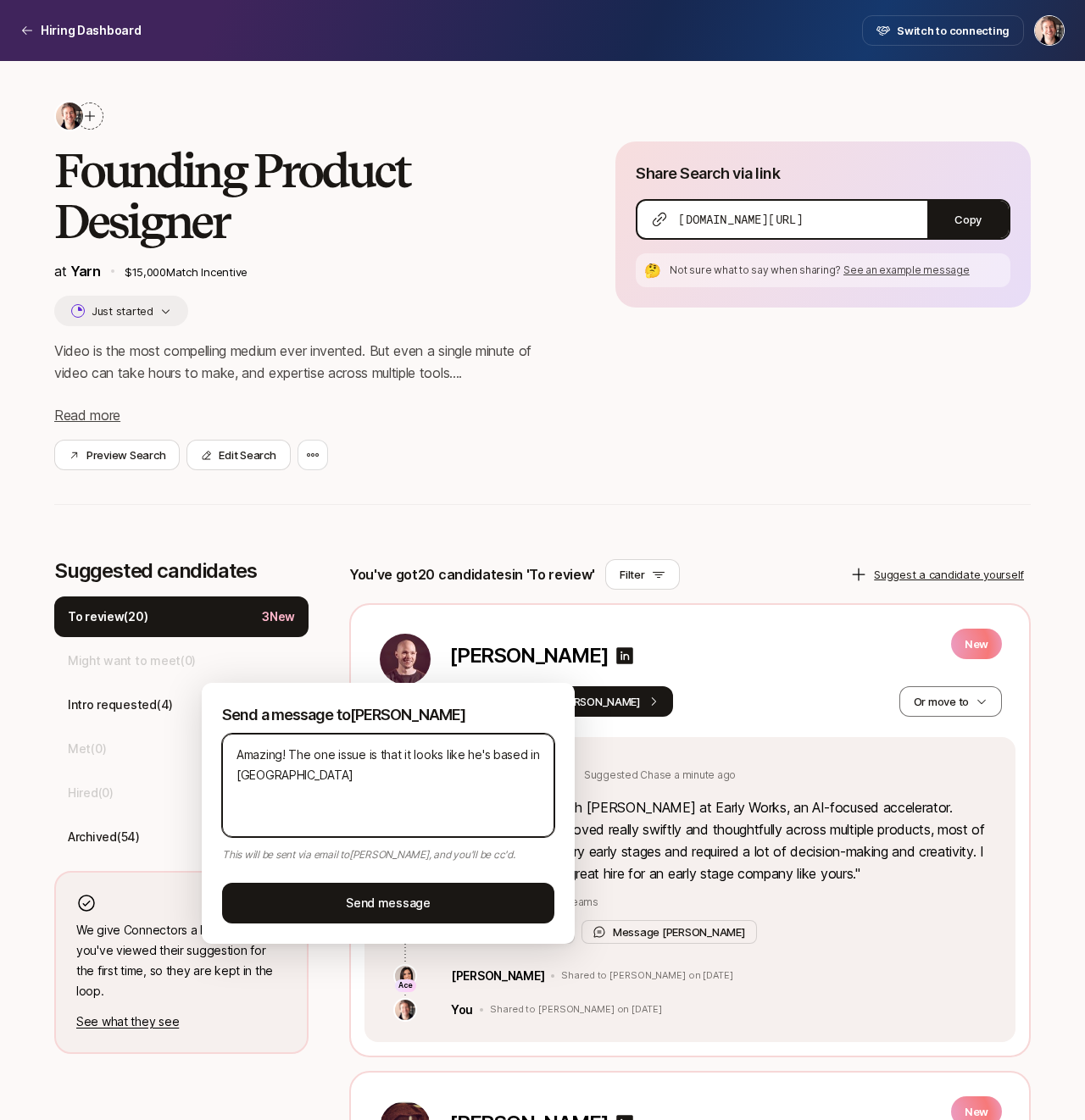
type textarea "x"
type textarea "Amazing! The one issue is that it looks like he's based in [GEOGRAPHIC_DATA]?"
type textarea "x"
type textarea "Amazing! The one issue is that it looks like he's based in [GEOGRAPHIC_DATA]? W"
type textarea "x"
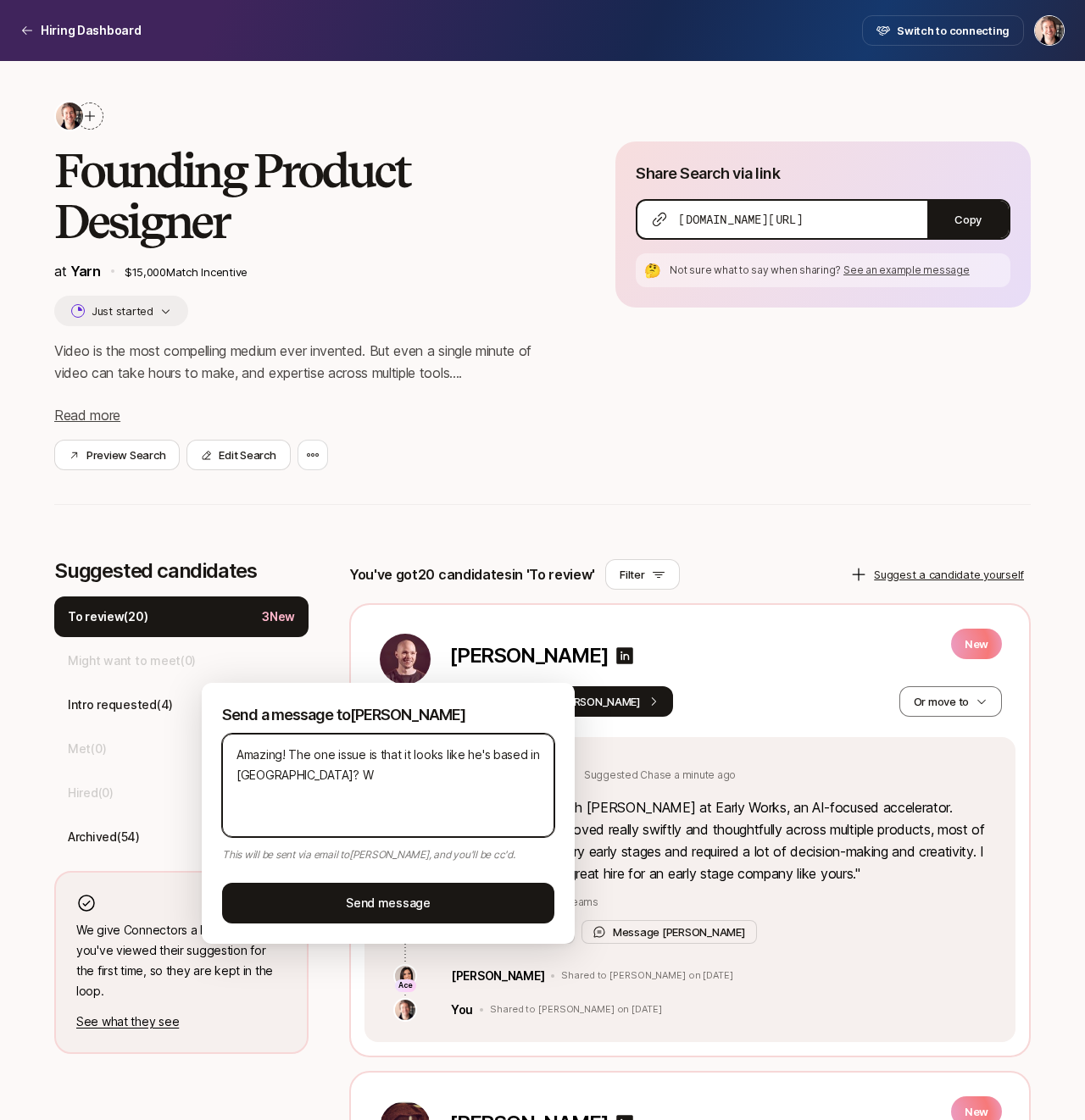
type textarea "Amazing! The one issue is that it looks like he's based in [GEOGRAPHIC_DATA]? We"
type textarea "x"
type textarea "Amazing! The one issue is that it looks like he's based in [GEOGRAPHIC_DATA]? W…"
type textarea "x"
type textarea "Amazing! The one issue is that it looks like he's based in [GEOGRAPHIC_DATA]? W…"
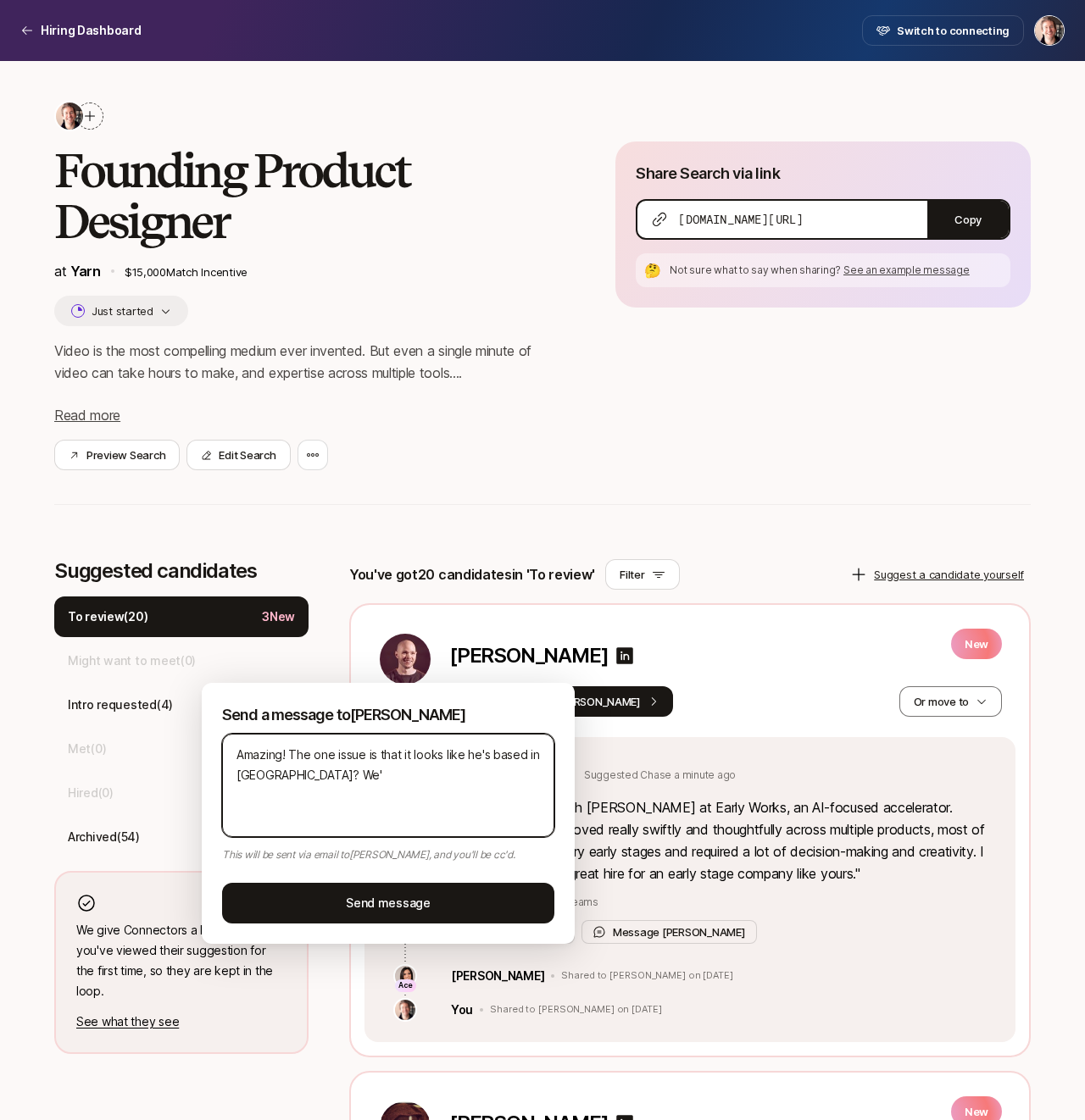
type textarea "x"
type textarea "Amazing! The one issue is that it looks like he's based in [GEOGRAPHIC_DATA]? W…"
type textarea "x"
type textarea "Amazing! The one issue is that it looks like he's based in [GEOGRAPHIC_DATA]? W…"
type textarea "x"
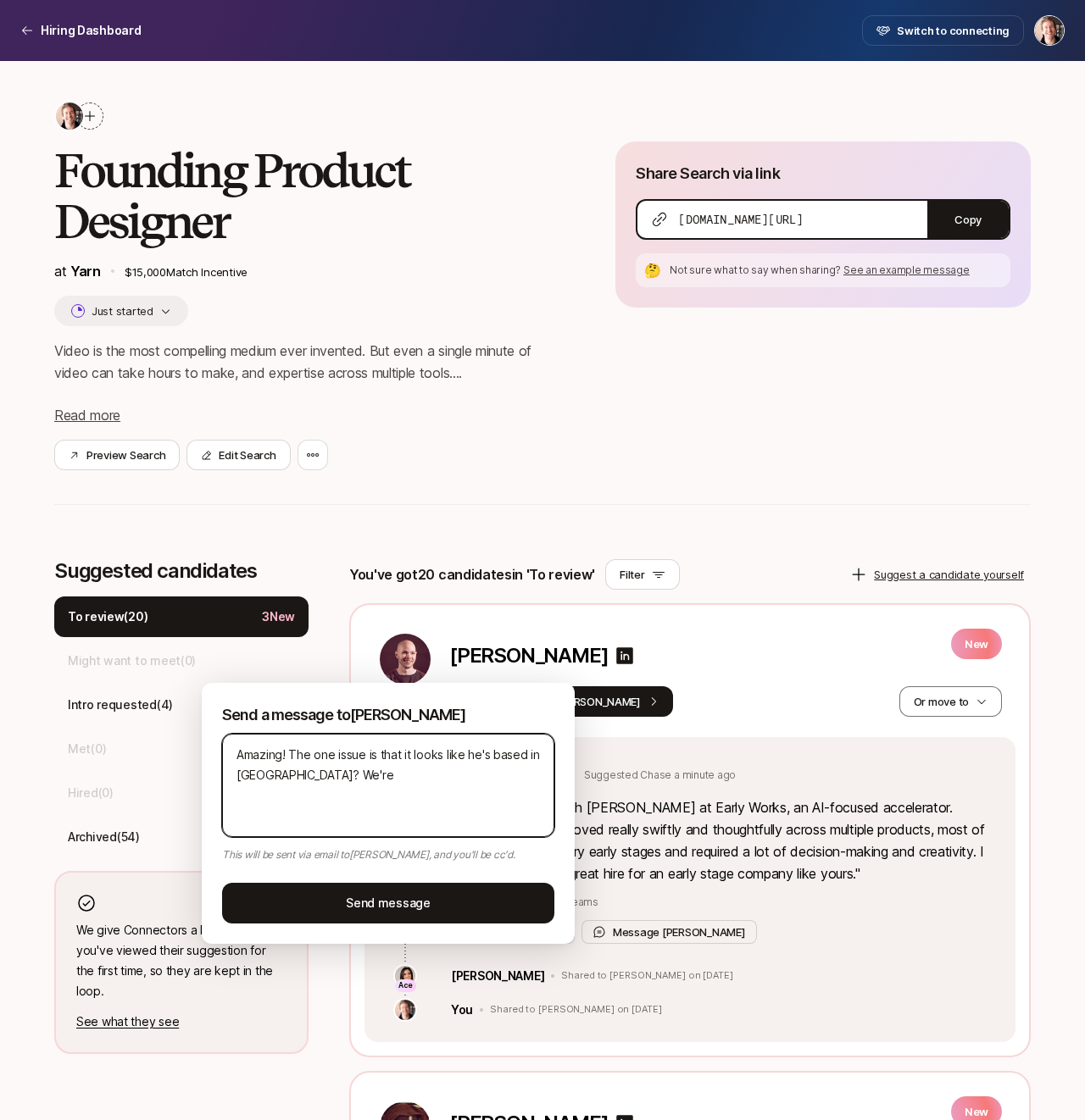
type textarea "Amazing! The one issue is that it looks like he's based in [GEOGRAPHIC_DATA]? W…"
type textarea "x"
type textarea "Amazing! The one issue is that it looks like he's based in [GEOGRAPHIC_DATA]? W…"
type textarea "x"
type textarea "Amazing! The one issue is that it looks like he's based in [GEOGRAPHIC_DATA]? W…"
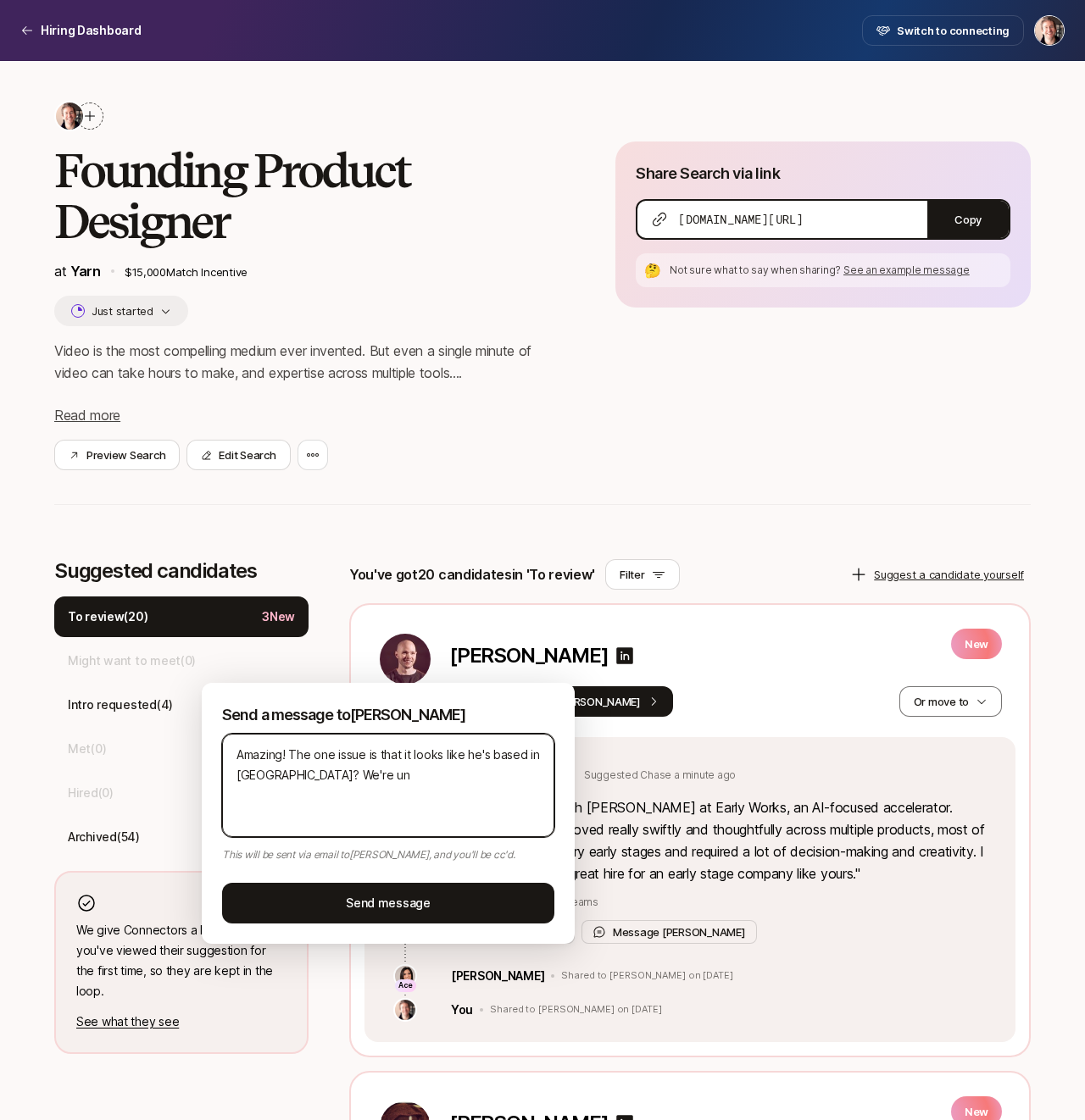
type textarea "x"
type textarea "Amazing! The one issue is that it looks like he's based in [GEOGRAPHIC_DATA]? W…"
type textarea "x"
type textarea "Amazing! The one issue is that it looks like he's based in [GEOGRAPHIC_DATA]? W…"
type textarea "x"
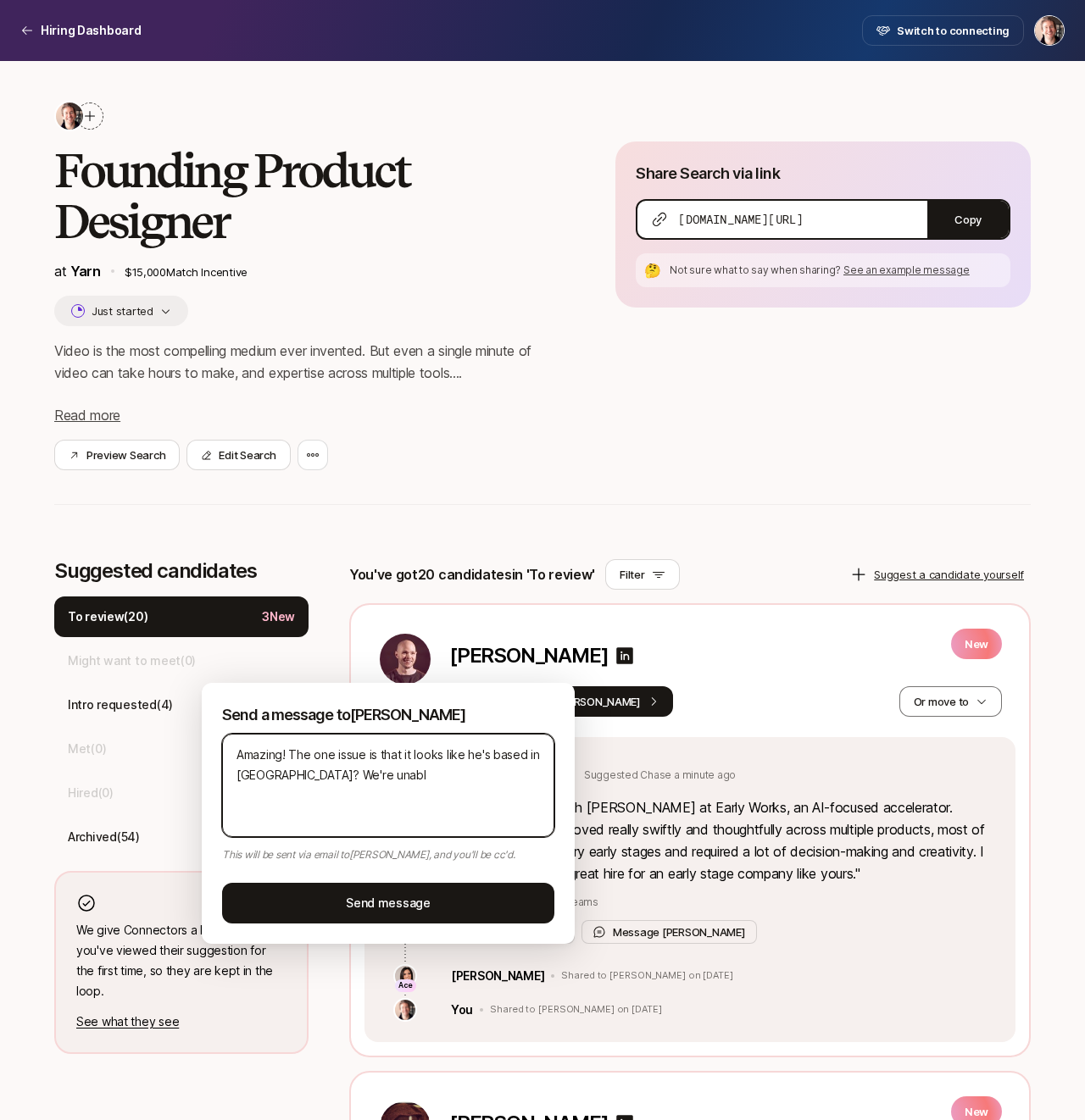
type textarea "Amazing! The one issue is that it looks like he's based in [GEOGRAPHIC_DATA]? W…"
type textarea "x"
type textarea "Amazing! The one issue is that it looks like he's based in [GEOGRAPHIC_DATA]? W…"
type textarea "x"
type textarea "Amazing! The one issue is that it looks like he's based in [GEOGRAPHIC_DATA]? W…"
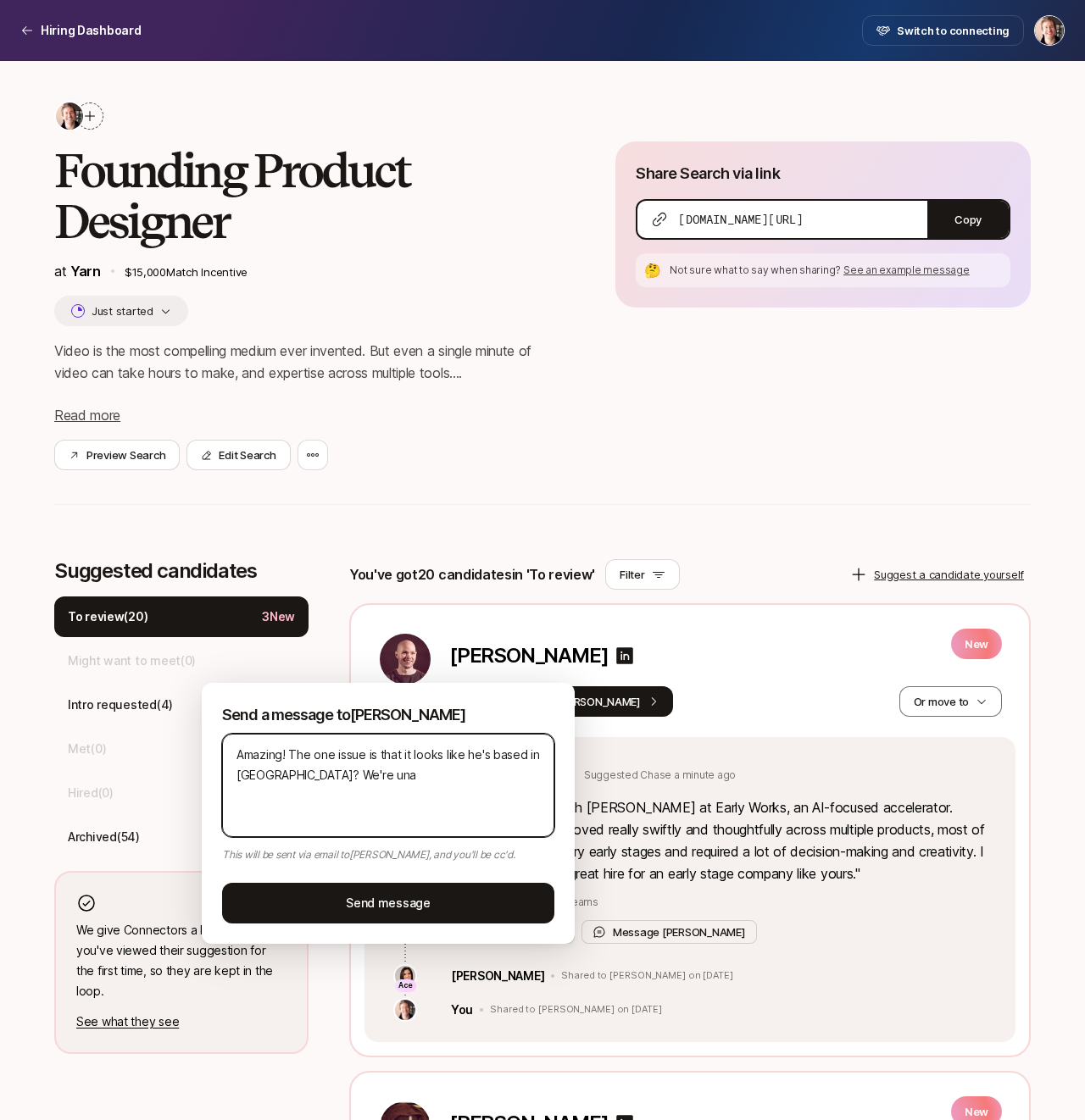
type textarea "x"
type textarea "Amazing! The one issue is that it looks like he's based in [GEOGRAPHIC_DATA]? W…"
type textarea "x"
type textarea "Amazing! The one issue is that it looks like he's based in [GEOGRAPHIC_DATA]? W…"
type textarea "x"
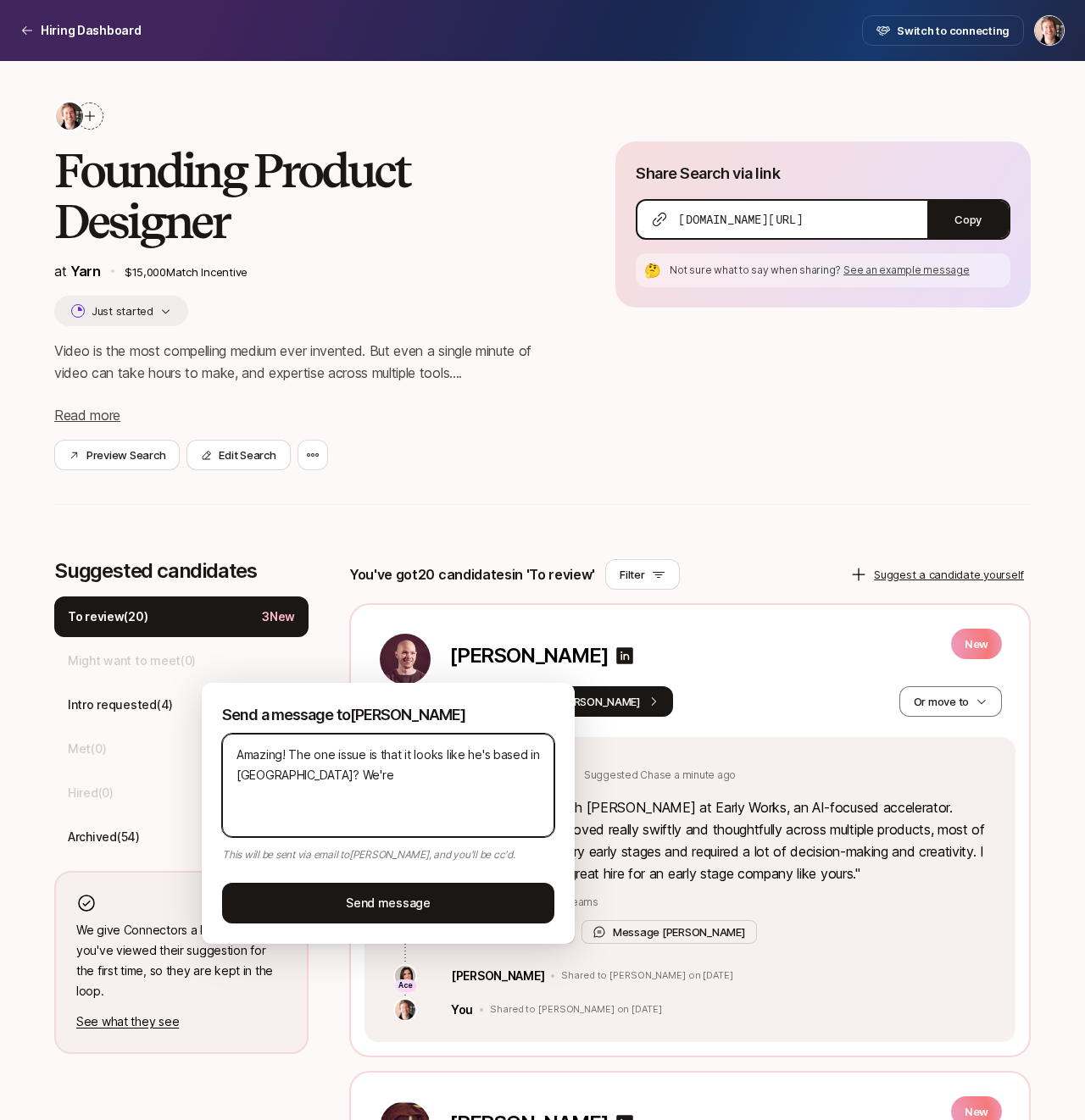
type textarea "Amazing! The one issue is that it looks like he's based in [GEOGRAPHIC_DATA]? W…"
type textarea "x"
type textarea "Amazing! The one issue is that it looks like he's based in [GEOGRAPHIC_DATA]? W…"
type textarea "x"
type textarea "Amazing! The one issue is that it looks like he's based in [GEOGRAPHIC_DATA]? W…"
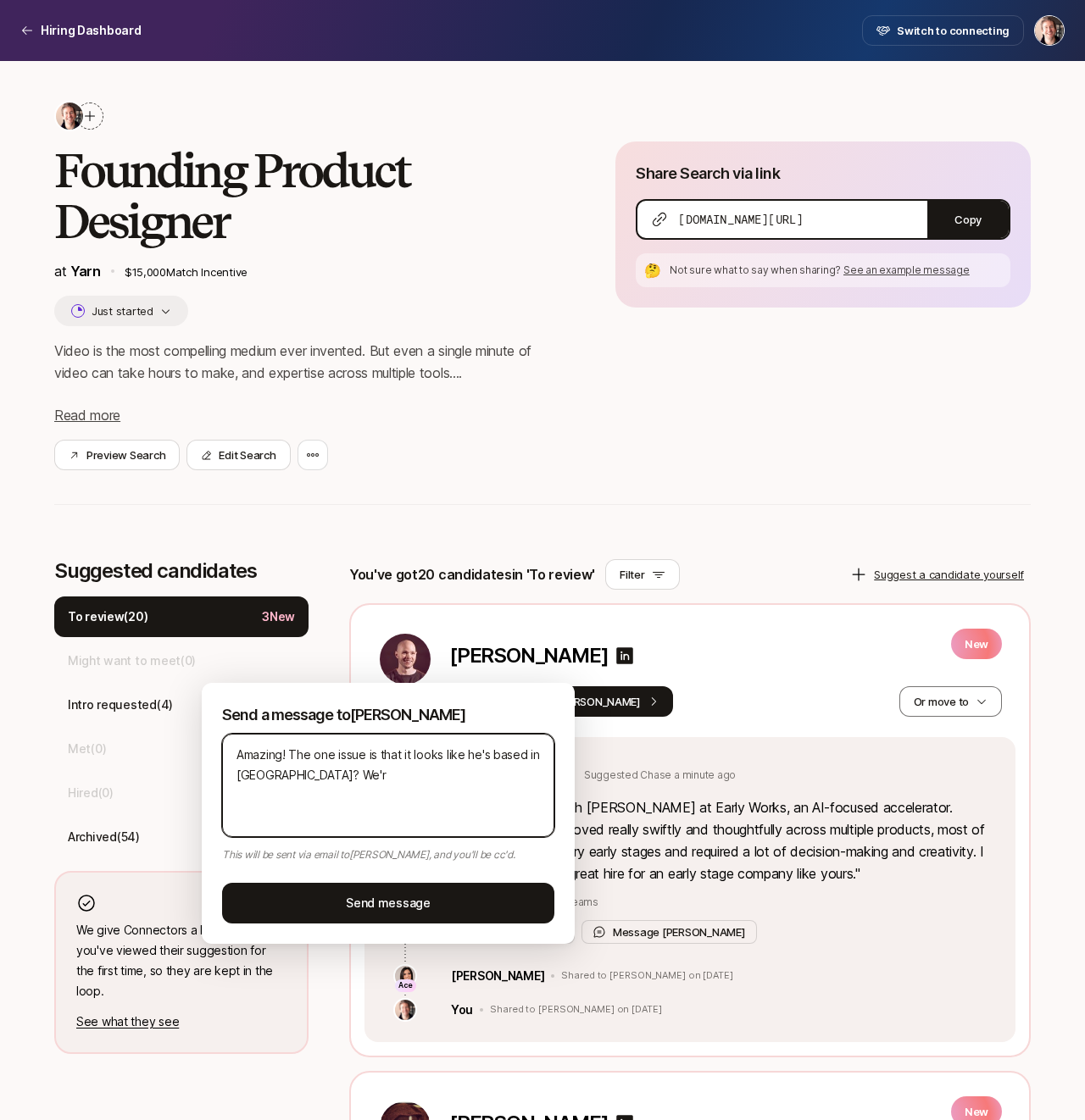
type textarea "x"
type textarea "Amazing! The one issue is that it looks like he's based in [GEOGRAPHIC_DATA]? We"
type textarea "x"
type textarea "Amazing! The one issue is that it looks like he's based in [GEOGRAPHIC_DATA]? W"
type textarea "x"
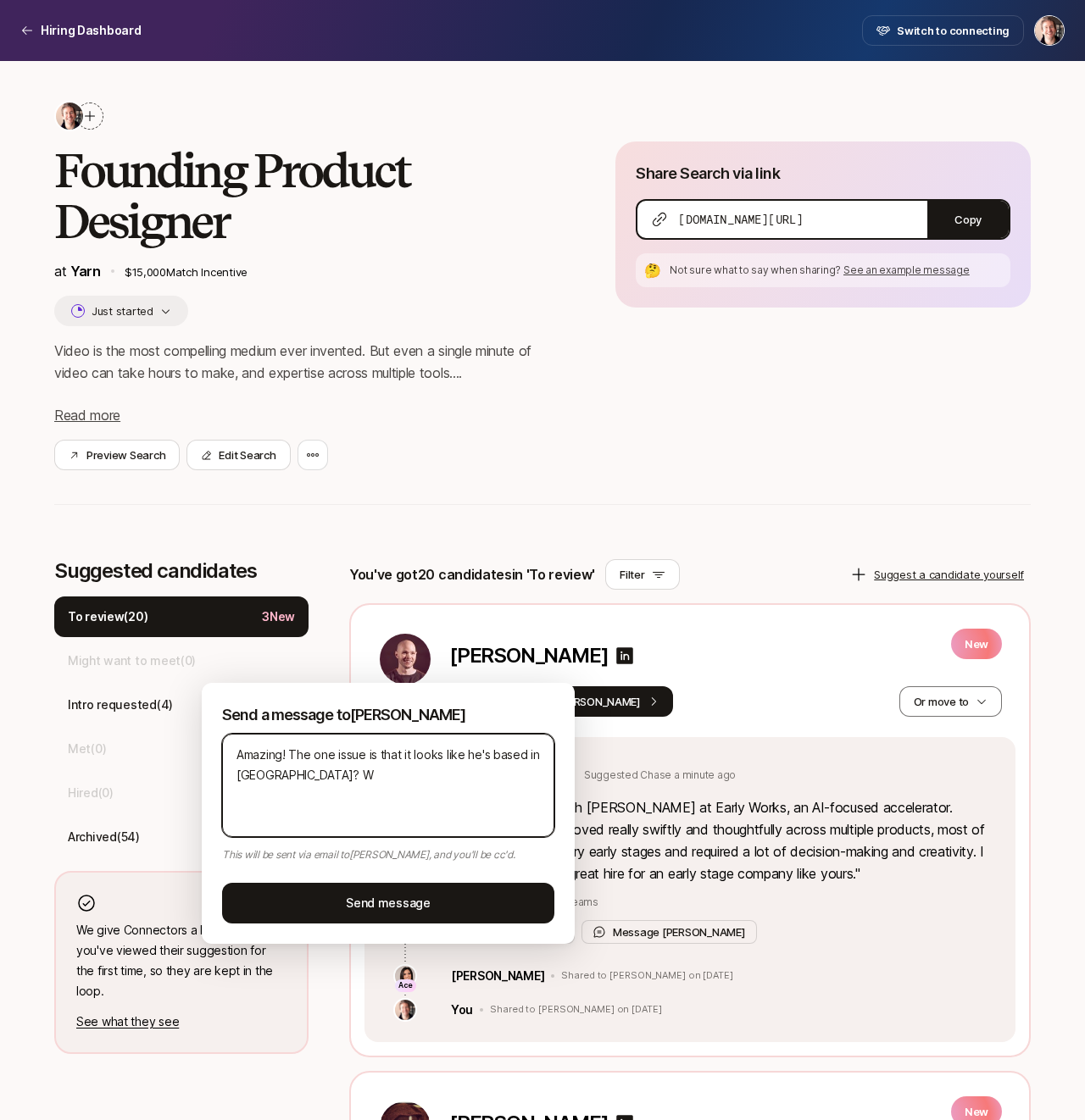
type textarea "Amazing! The one issue is that it looks like he's based in [GEOGRAPHIC_DATA]?"
type textarea "x"
type textarea "Amazing ! The one issue is that it looks like he's based in [GEOGRAPHIC_DATA]?"
type textarea "x"
type textarea "Amazing t! The one issue is that it looks like he's based in [GEOGRAPHIC_DATA]?"
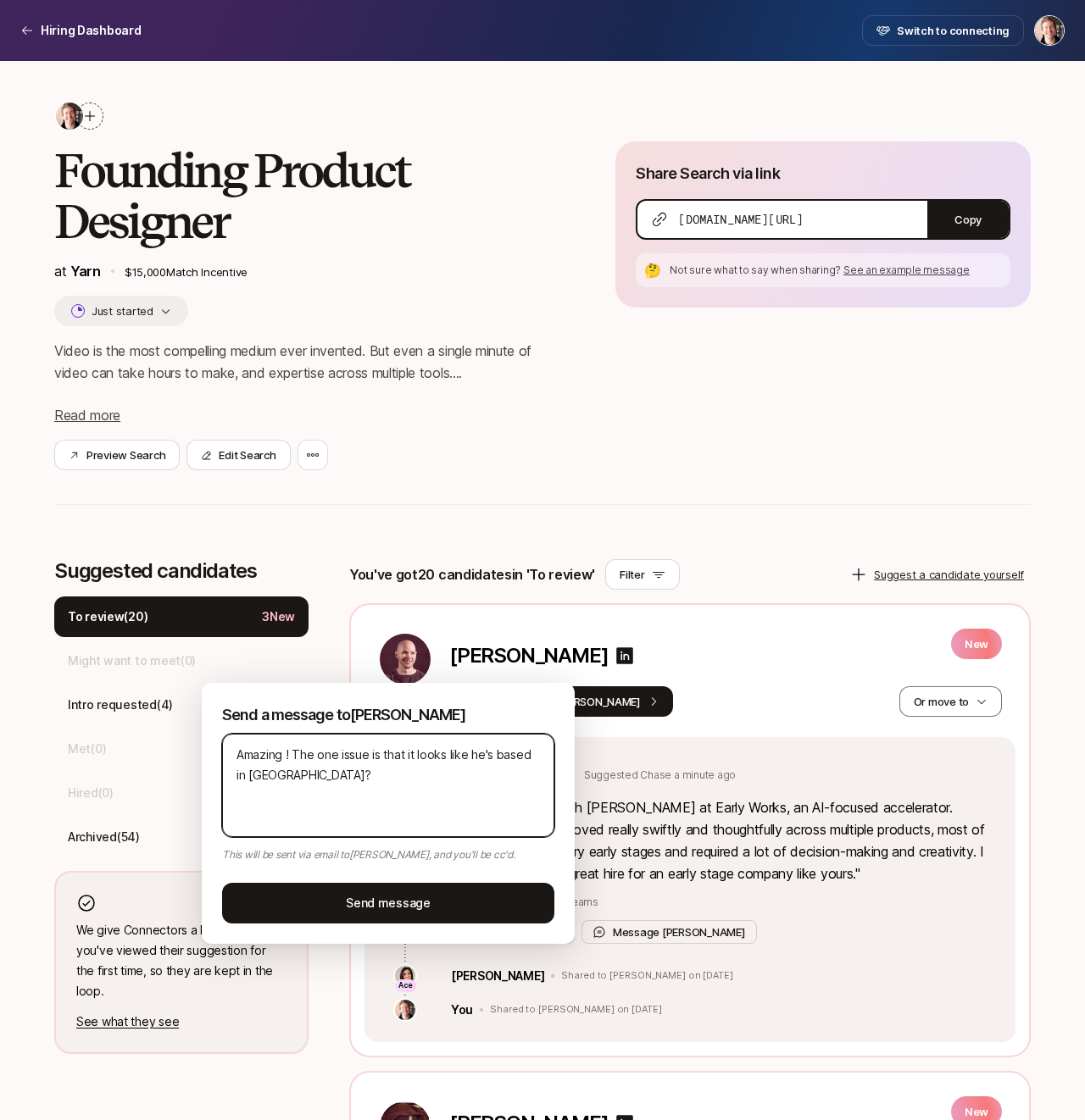
type textarea "x"
type textarea "Amazing th! The one issue is that it looks like he's based in [GEOGRAPHIC_DATA]?"
type textarea "x"
type textarea "Amazing tha! The one issue is that it looks like he's based in [GEOGRAPHIC_DATA…"
type textarea "x"
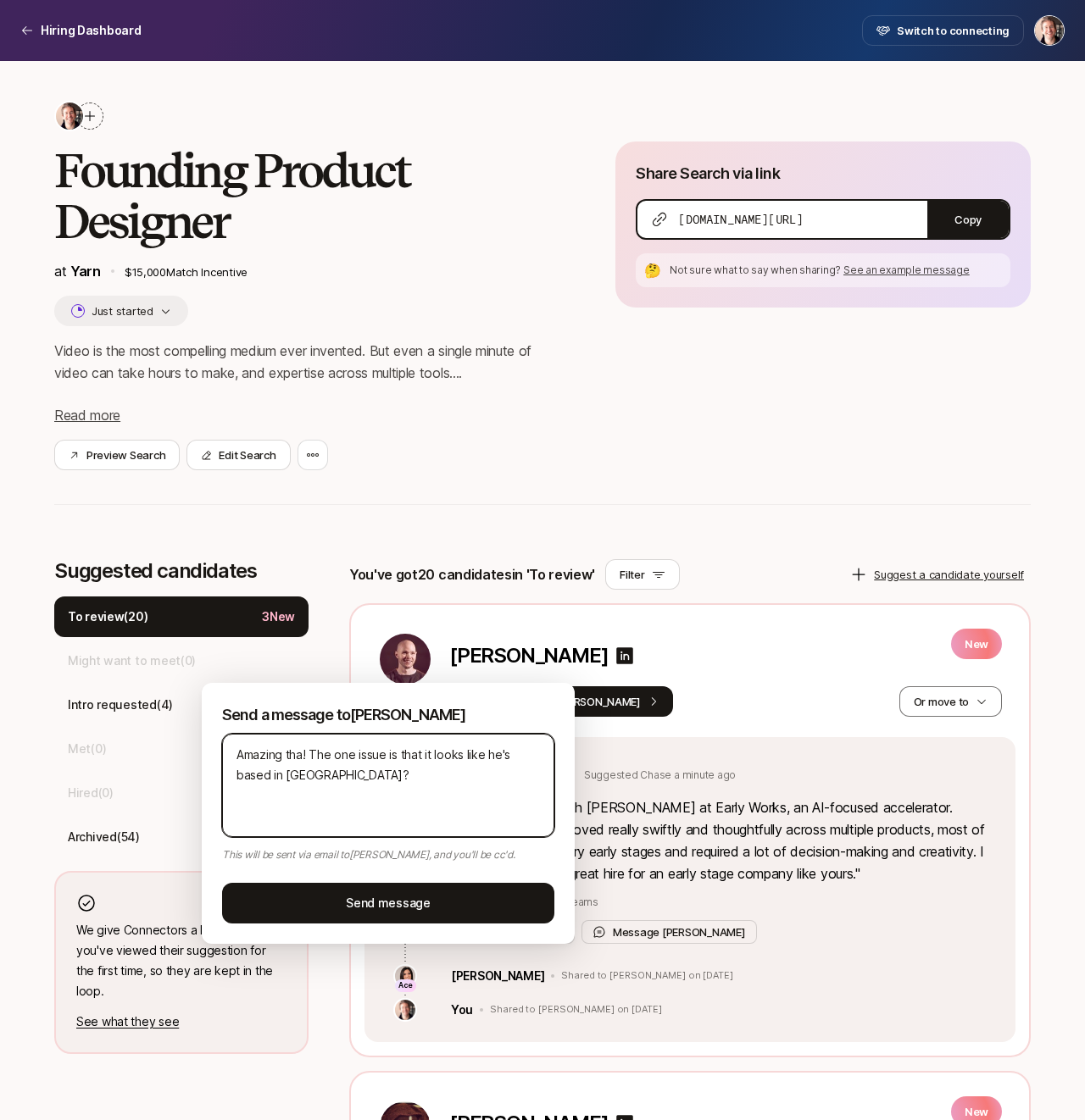
type textarea "Amazing than! The one issue is that it looks like he's based in [GEOGRAPHIC_DAT…"
type textarea "x"
type textarea "Amazing thank! The one issue is that it looks like he's based in [GEOGRAPHIC_DA…"
type textarea "x"
type textarea "Amazing thanks! The one issue is that it looks like he's based in [GEOGRAPHIC_D…"
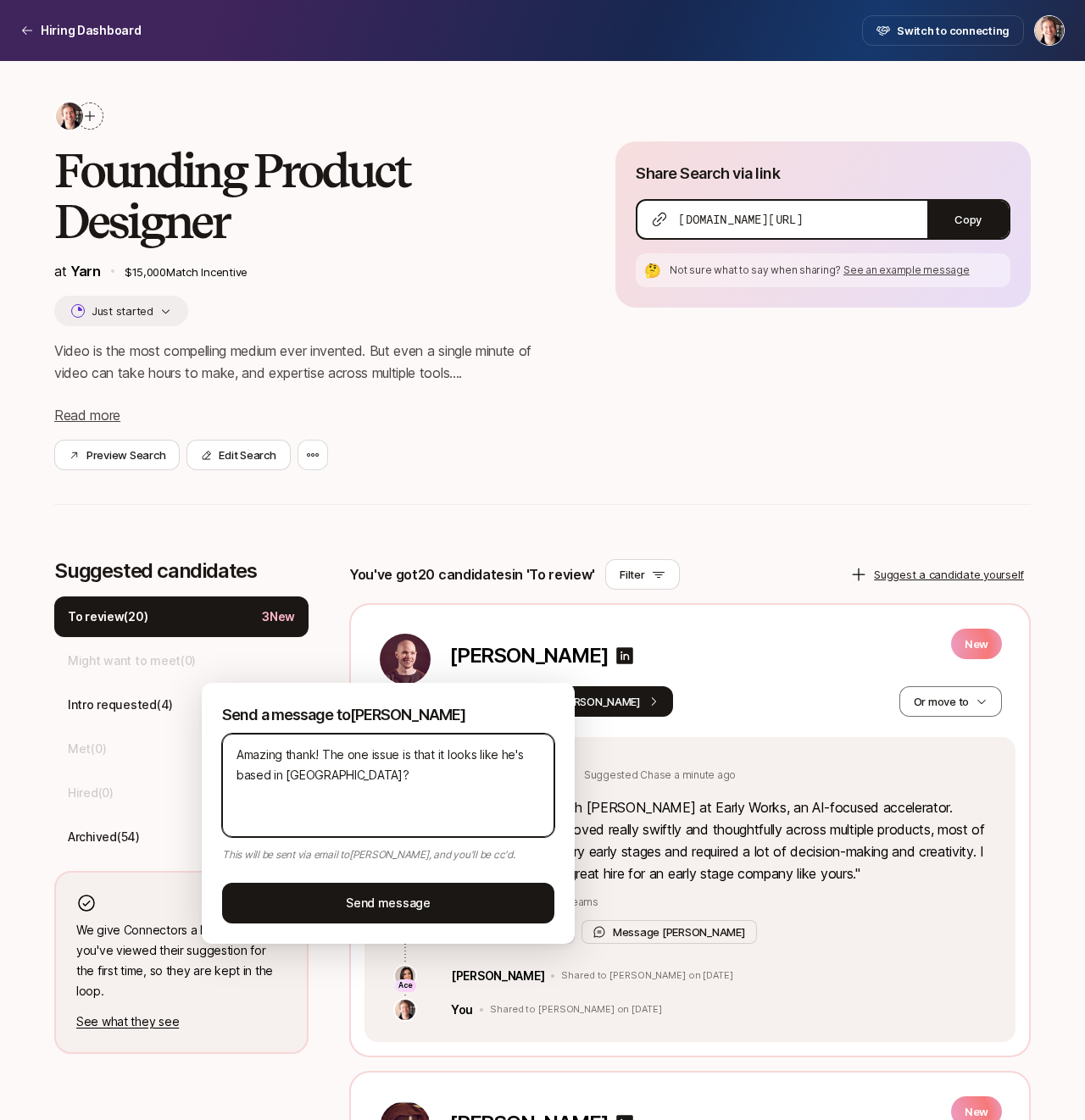
type textarea "x"
type textarea "Amazing thanks ! The one issue is that it looks like he's based in [GEOGRAPHIC_…"
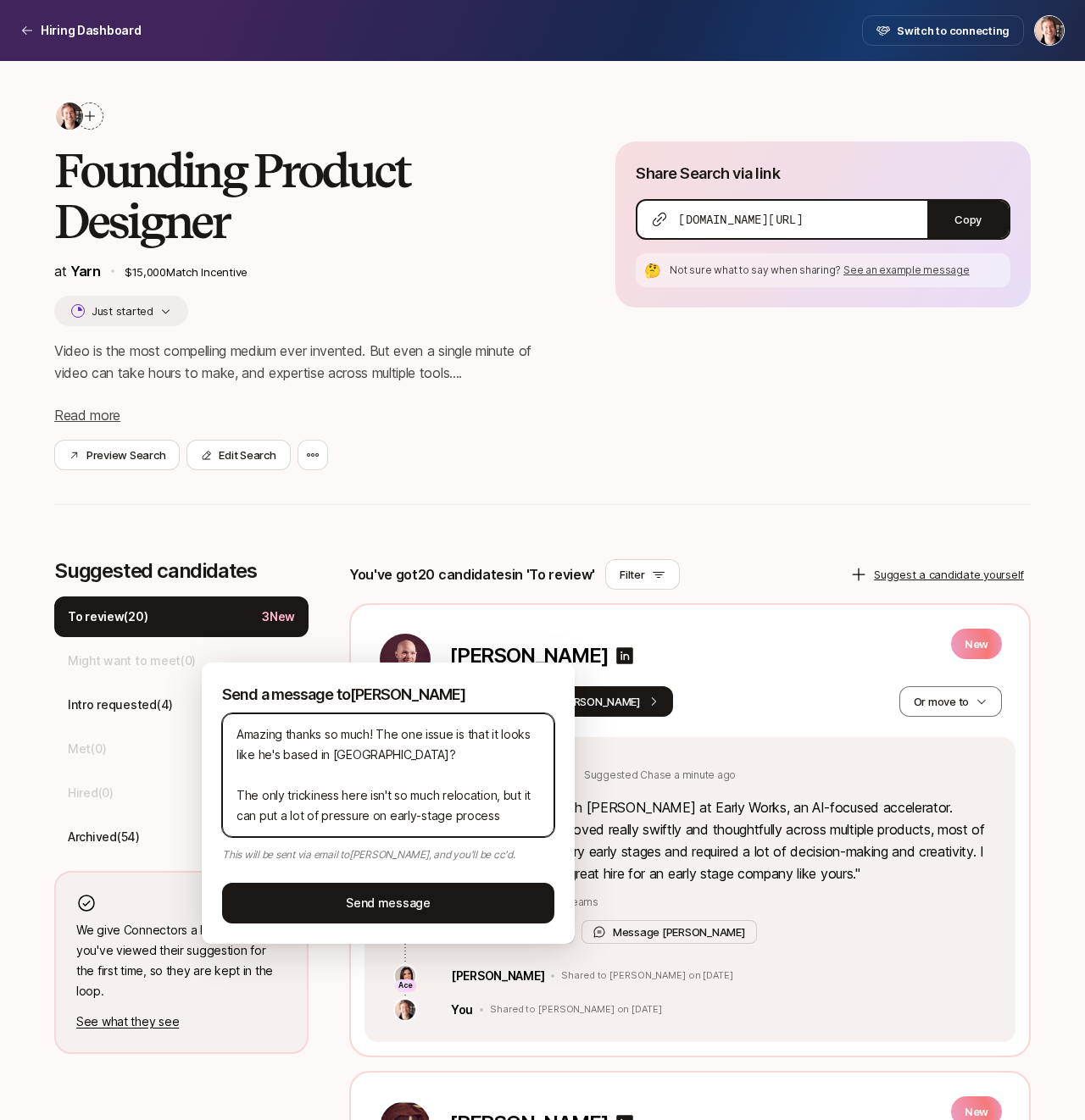
click at [391, 813] on textarea "Amazing thanks so much! The one issue is that it looks like he's based in [GEOG…" at bounding box center [388, 775] width 332 height 124
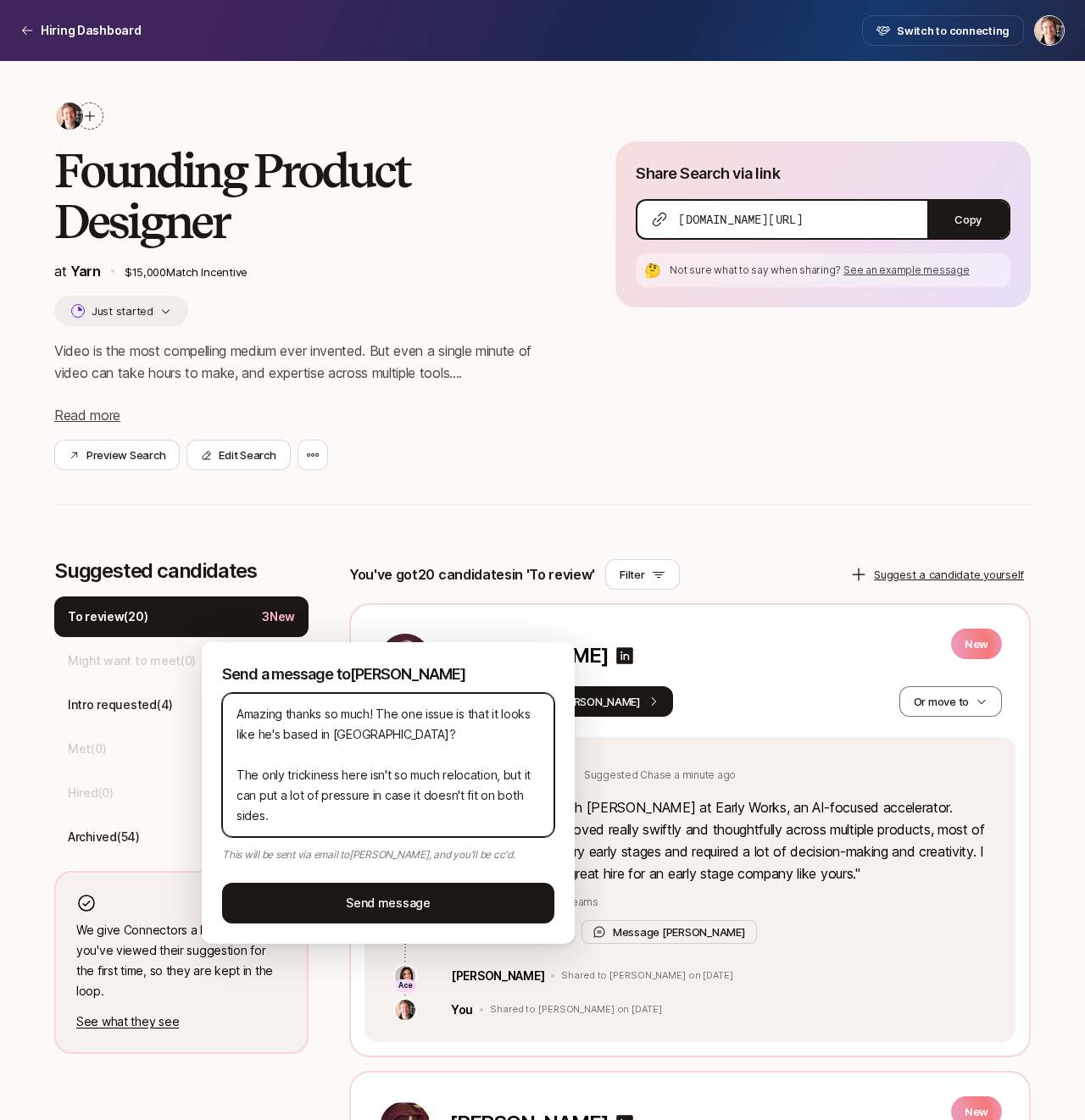
click at [407, 743] on textarea "Amazing thanks so much! The one issue is that it looks like he's based in [GEOG…" at bounding box center [388, 765] width 332 height 144
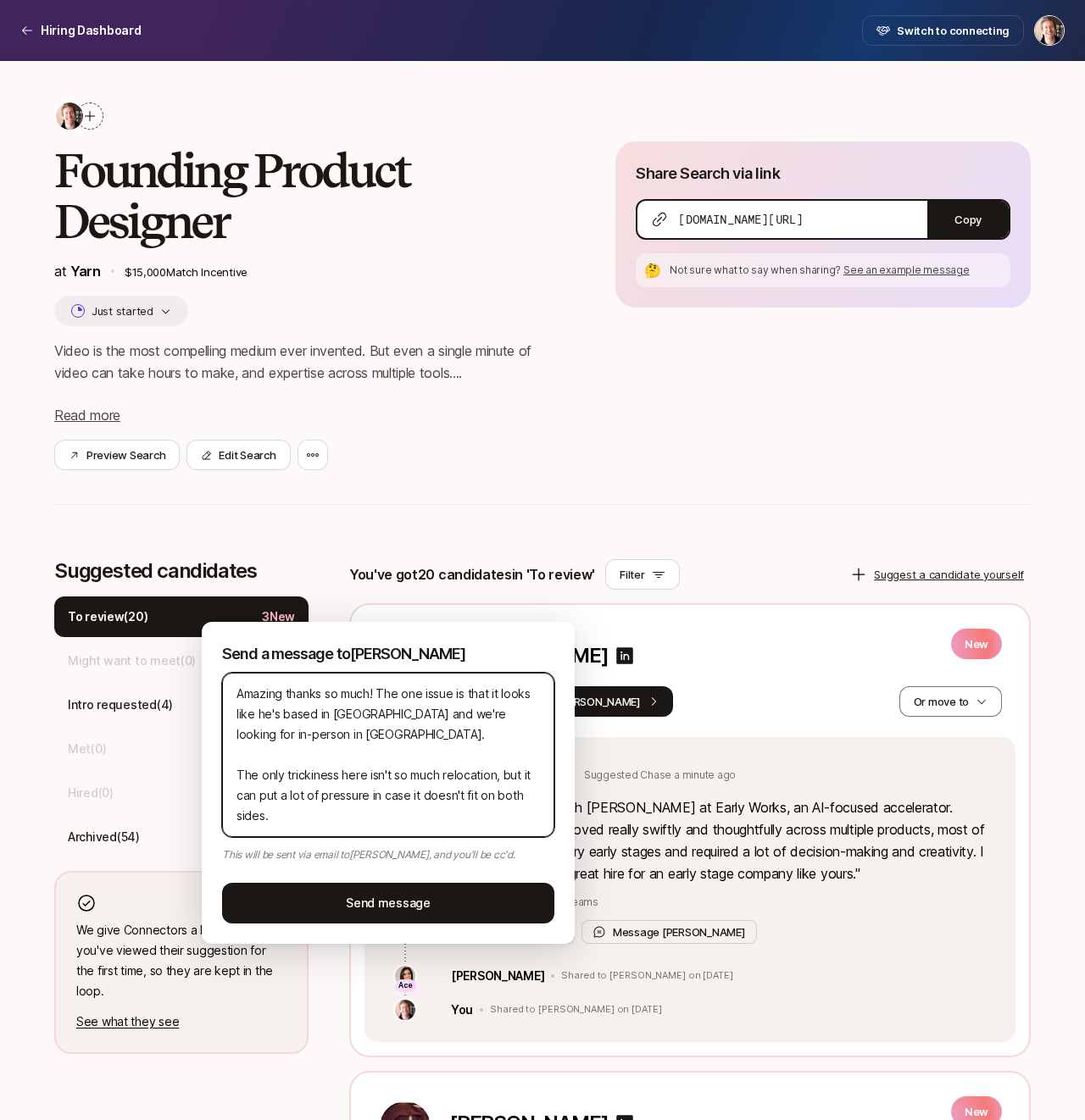
click at [379, 778] on textarea "Amazing thanks so much! The one issue is that it looks like he's based in [GEOG…" at bounding box center [388, 754] width 332 height 165
click at [281, 770] on textarea "Amazing thanks so much! The one issue is that it looks like he's based in [GEOG…" at bounding box center [388, 754] width 332 height 165
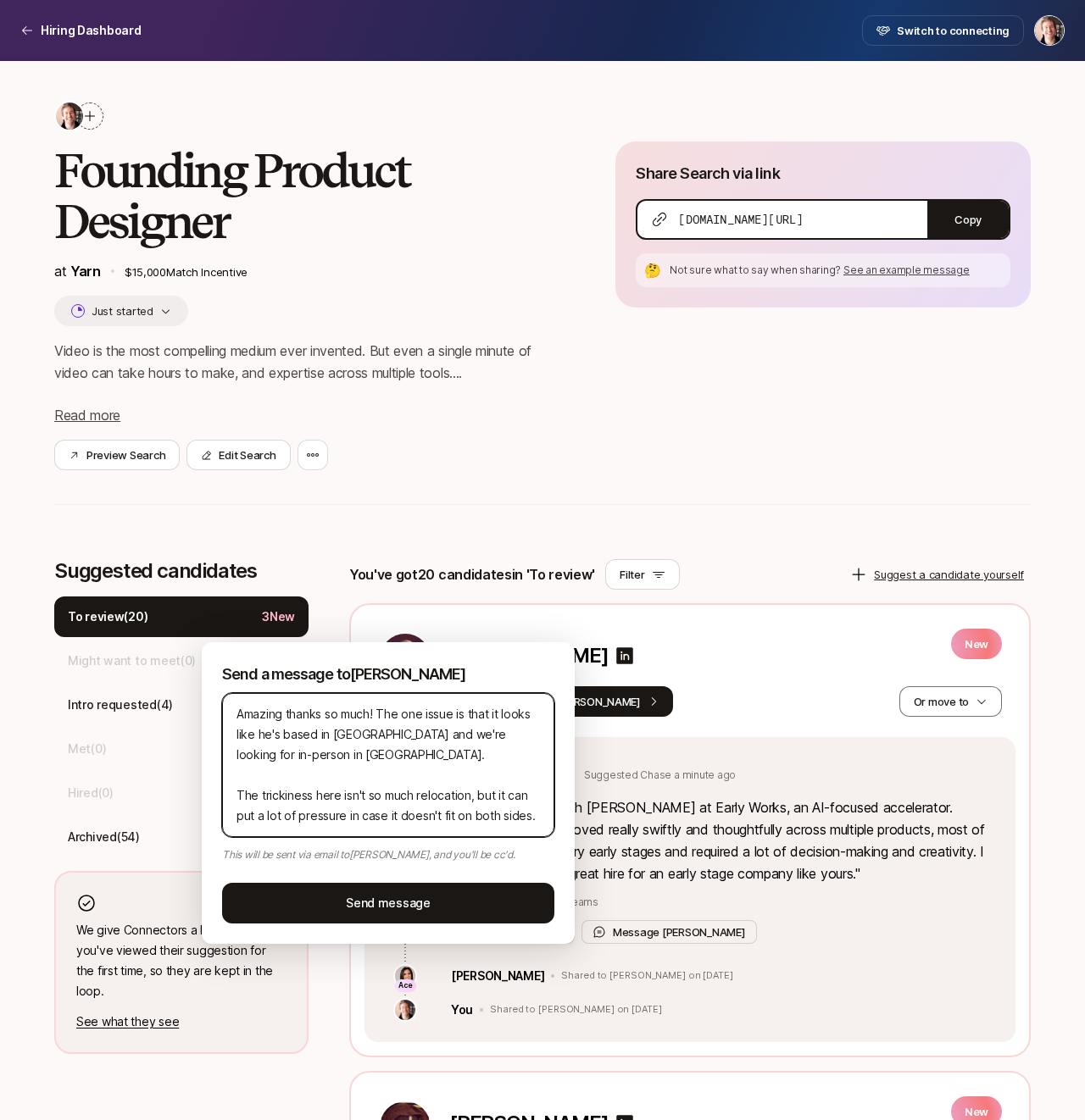
click at [422, 799] on textarea "Amazing thanks so much! The one issue is that it looks like he's based in [GEOG…" at bounding box center [388, 765] width 332 height 144
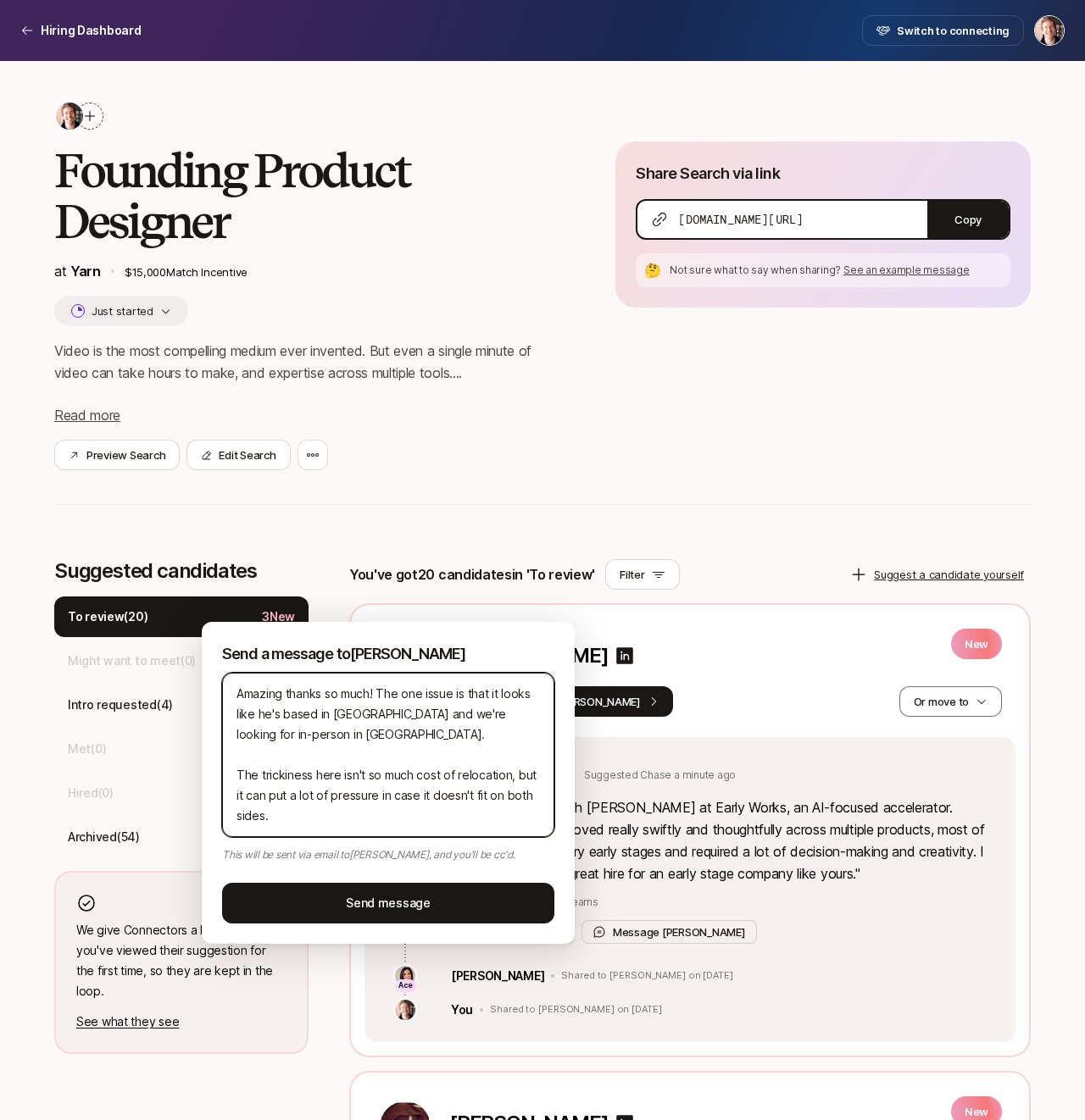
click at [400, 779] on textarea "Amazing thanks so much! The one issue is that it looks like he's based in [GEOG…" at bounding box center [388, 754] width 332 height 165
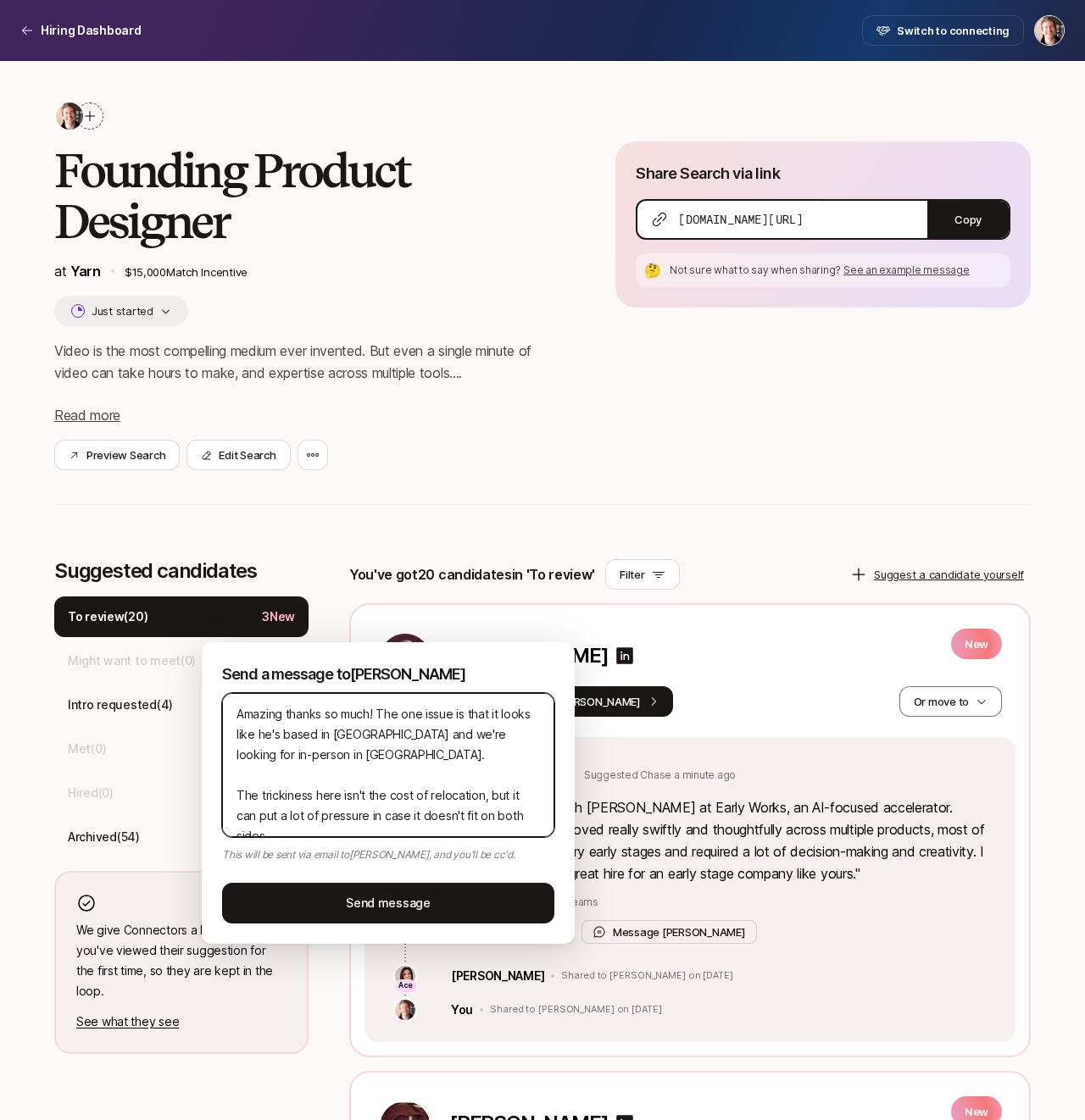
click at [362, 817] on textarea "Amazing thanks so much! The one issue is that it looks like he's based in [GEOG…" at bounding box center [388, 765] width 332 height 144
click at [332, 816] on textarea "Amazing thanks so much! The one issue is that it looks like he's based in [GEOG…" at bounding box center [388, 765] width 332 height 144
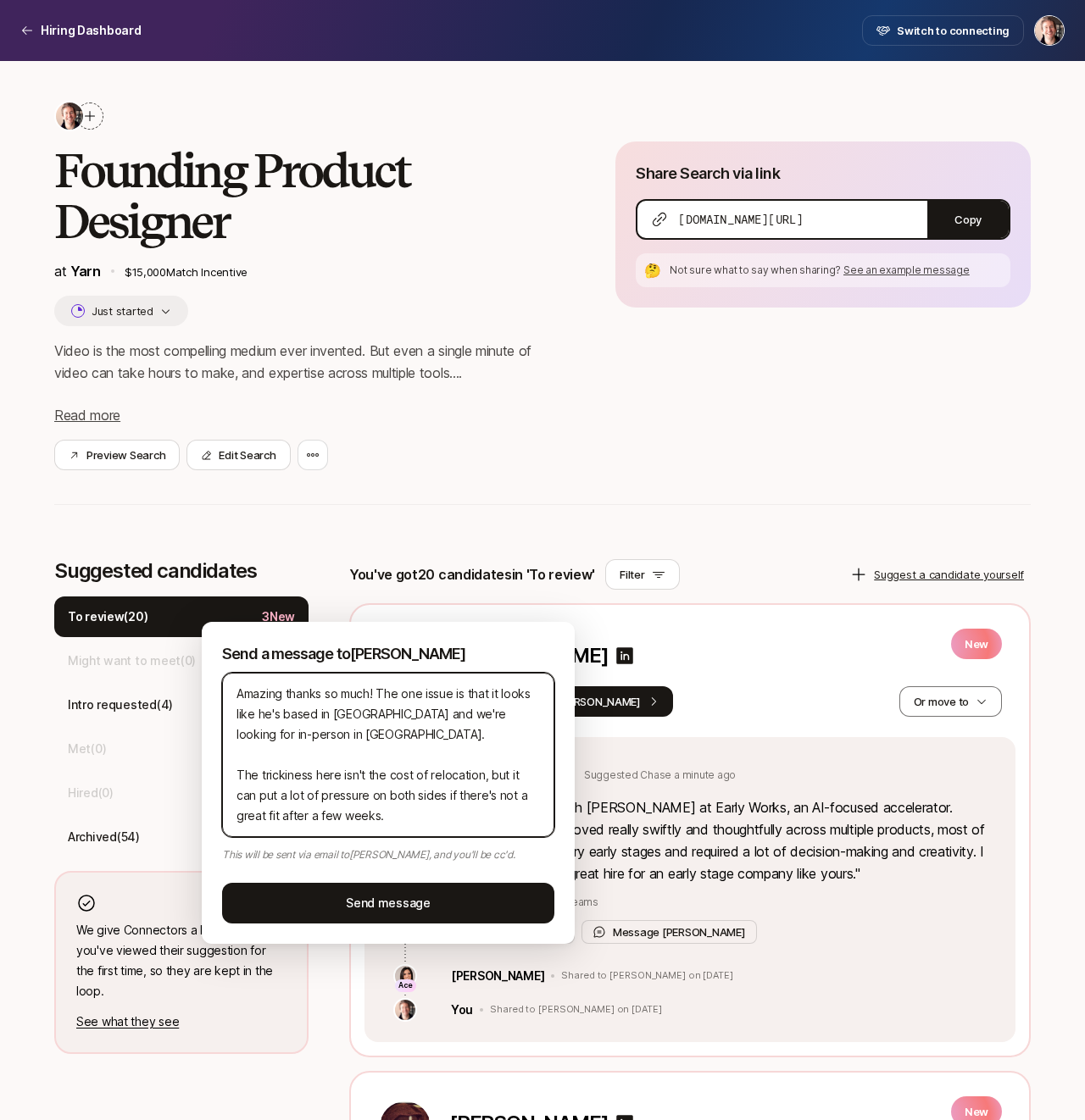
click at [379, 695] on textarea "Amazing thanks so much! The one issue is that it looks like he's based in [GEOG…" at bounding box center [388, 754] width 332 height 165
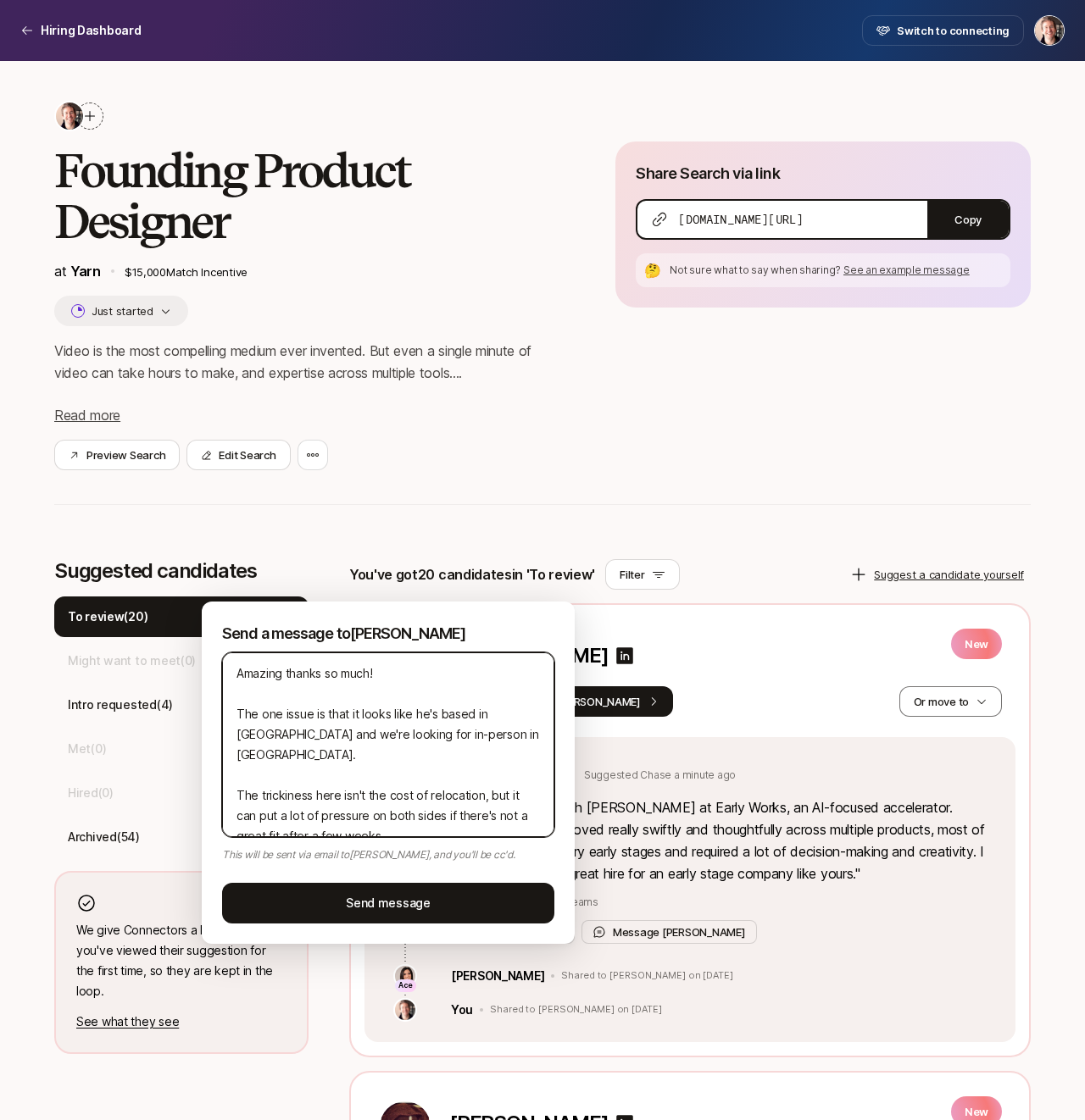
click at [494, 733] on textarea "Amazing thanks so much! The one issue is that it looks like he's based in [GEOG…" at bounding box center [388, 744] width 332 height 184
click at [476, 714] on textarea "Amazing thanks so much! The one issue is that it looks like he's based in [GEOG…" at bounding box center [388, 744] width 332 height 184
click at [451, 753] on textarea "Amazing thanks so much! The one issue is that it looks like he's based in [GEOG…" at bounding box center [388, 744] width 332 height 184
click at [435, 807] on textarea "Amazing thanks so much! The one issue is that it looks like he's based in [GEOG…" at bounding box center [388, 744] width 332 height 184
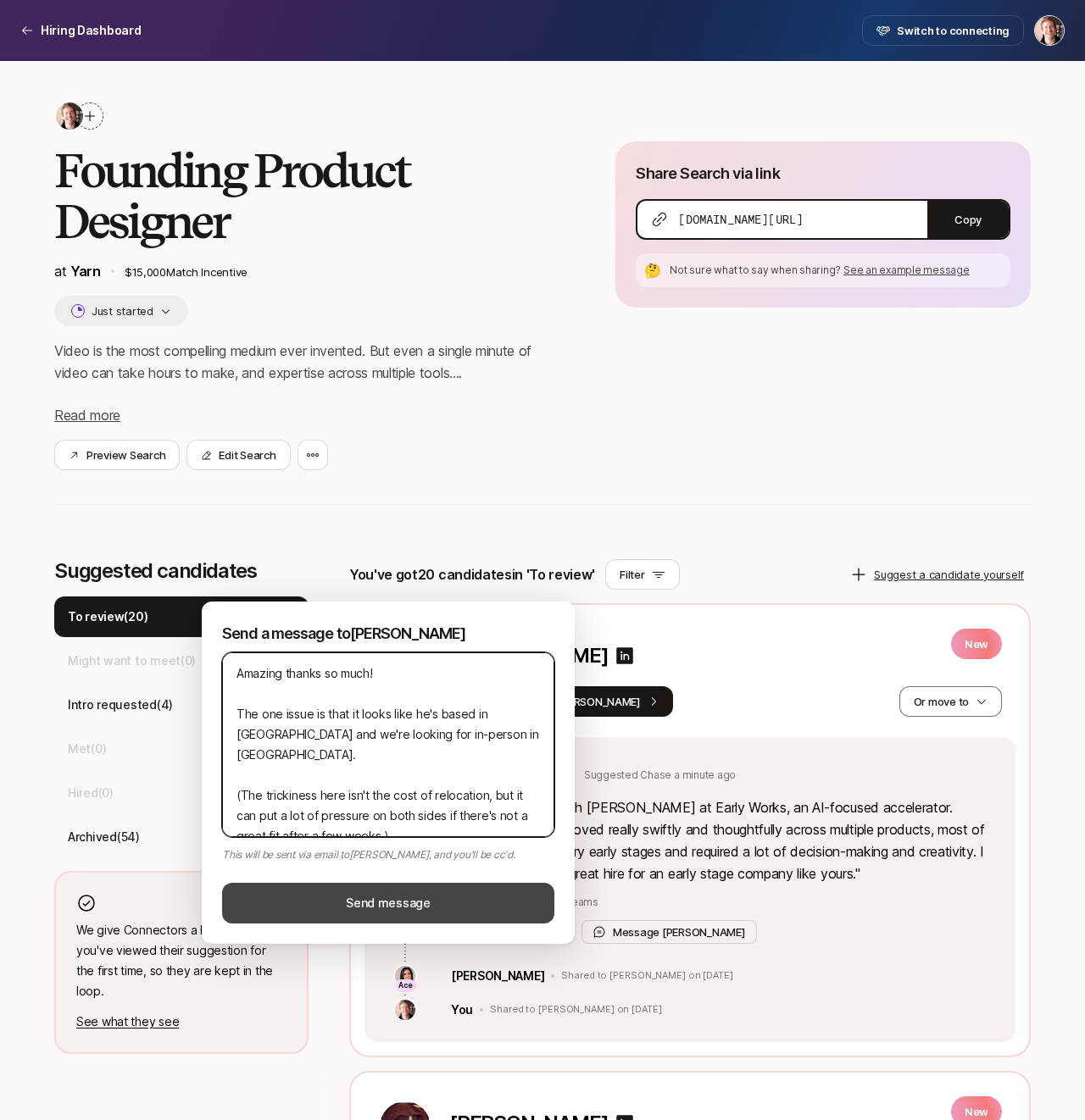
click at [384, 893] on button "Send message" at bounding box center [388, 904] width 332 height 41
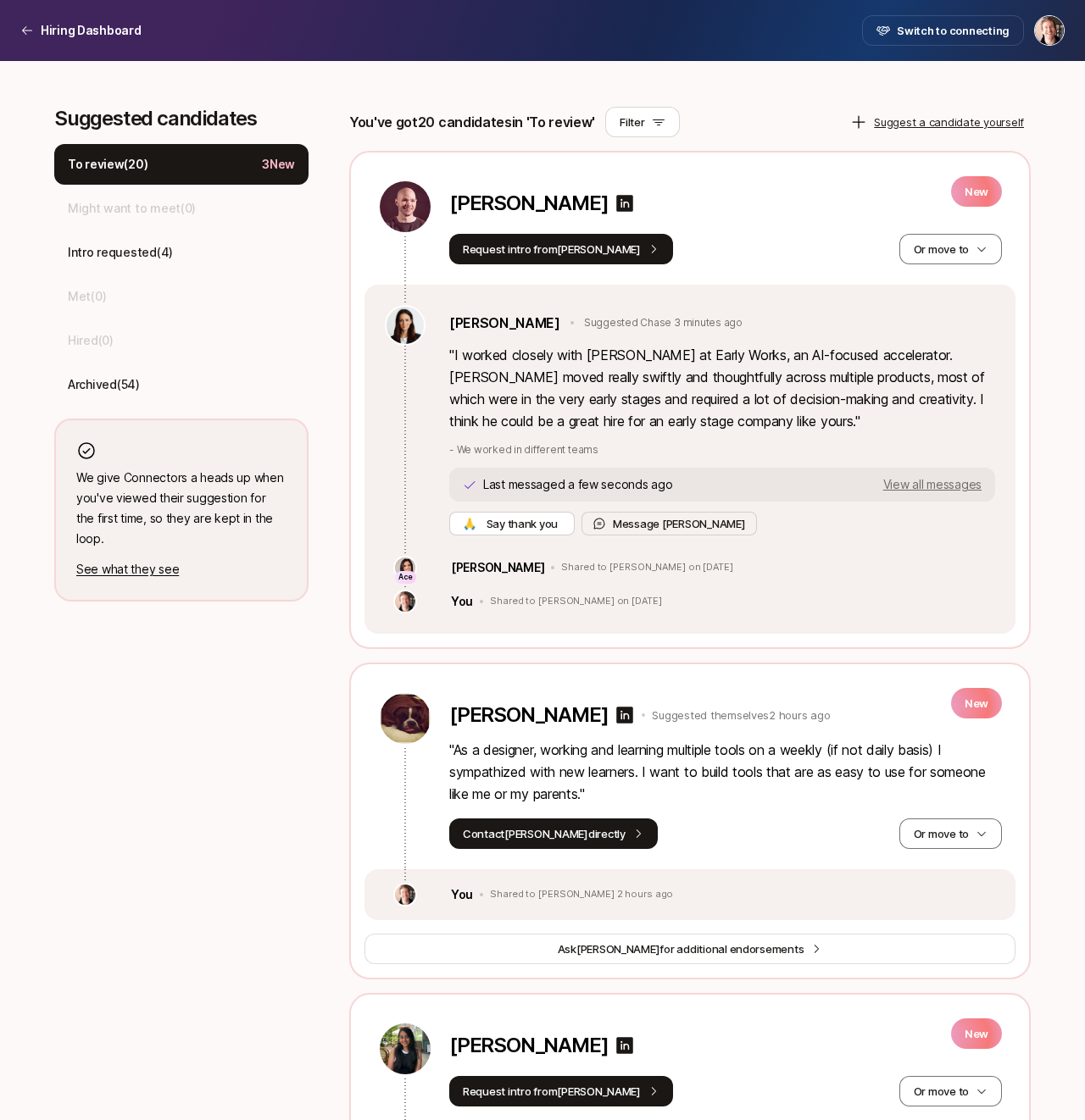
scroll to position [478, 0]
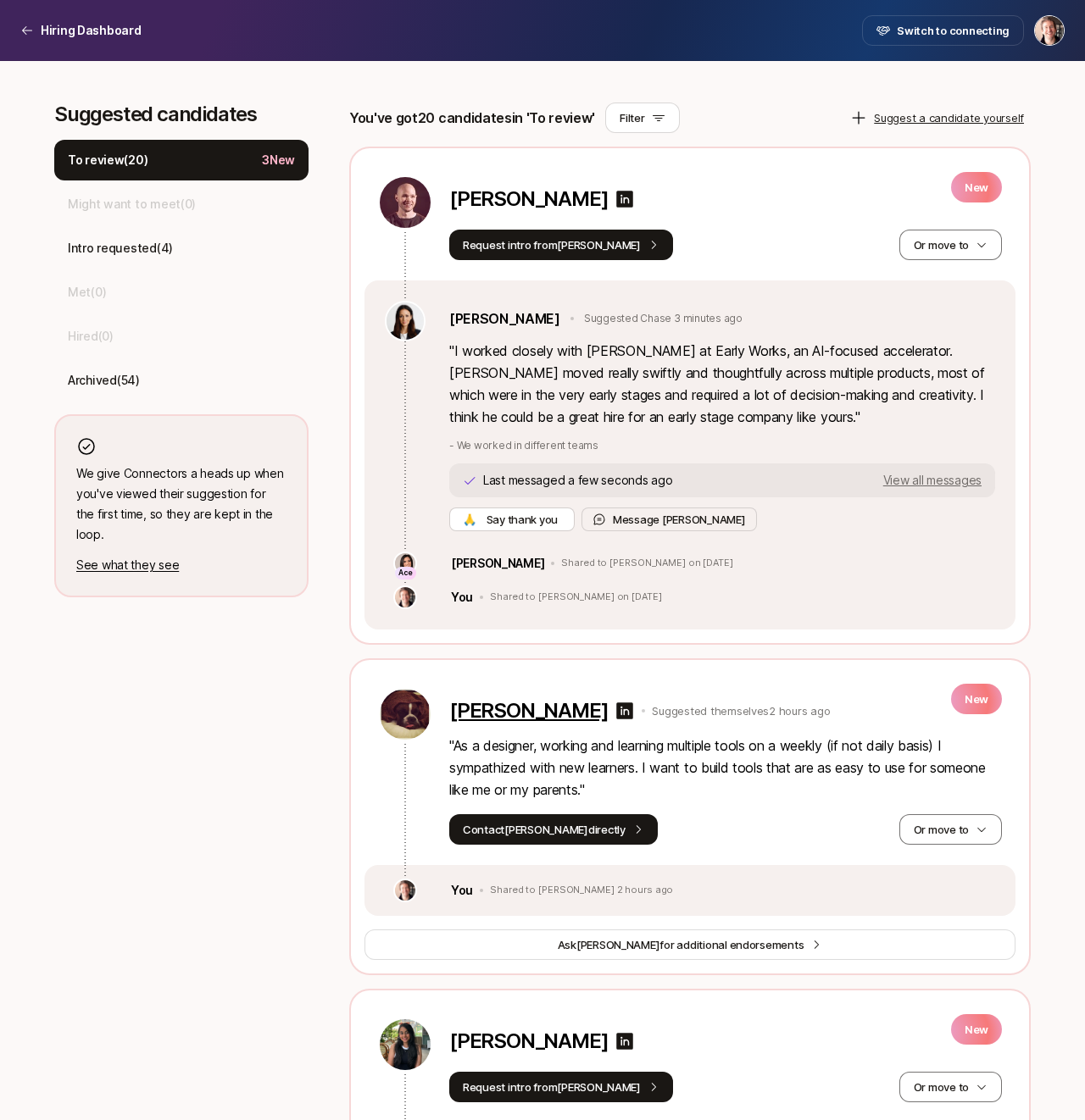
click at [523, 713] on p "[PERSON_NAME]" at bounding box center [528, 711] width 159 height 23
